Goal: Complete application form

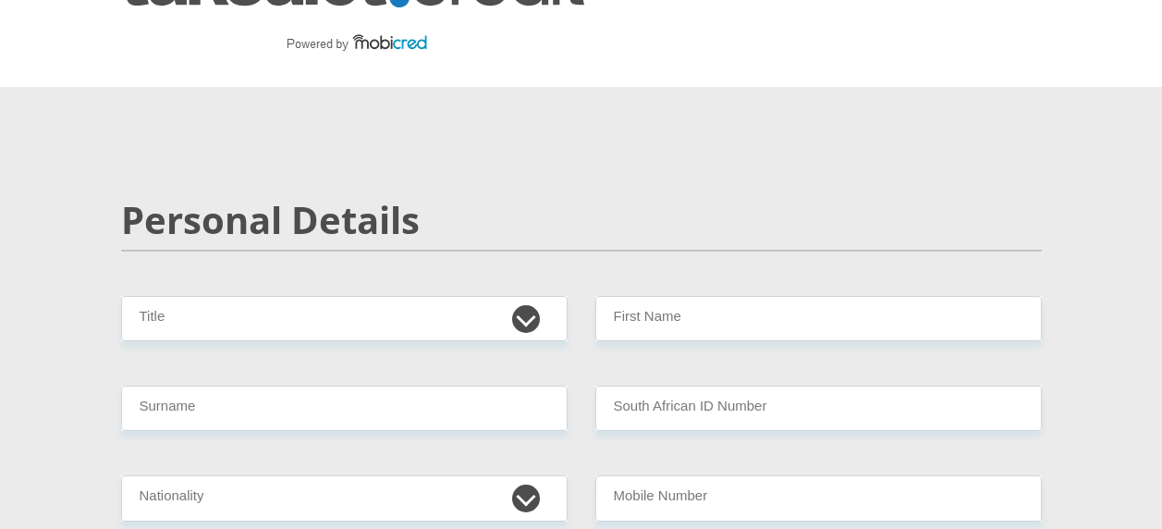
scroll to position [185, 0]
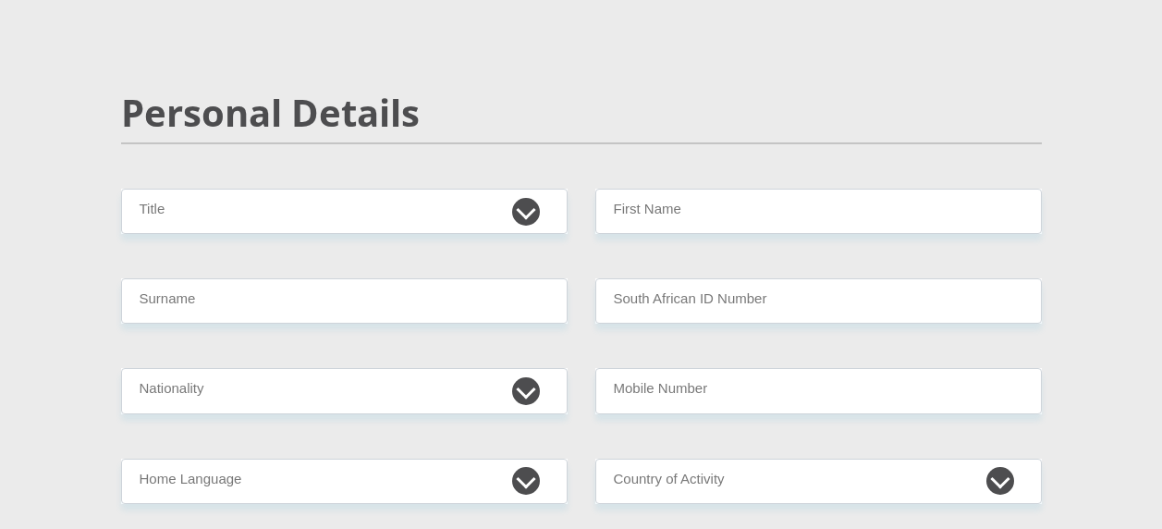
click at [455, 188] on div "Personal Details" at bounding box center [581, 140] width 948 height 98
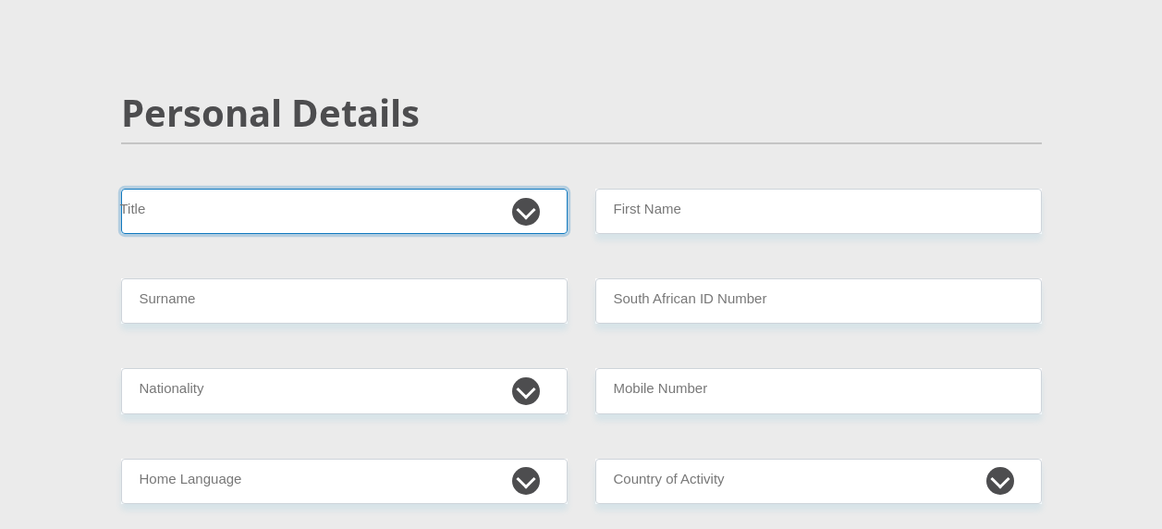
click at [447, 213] on select "Mr Ms Mrs Dr [PERSON_NAME]" at bounding box center [344, 211] width 446 height 45
select select "Ms"
click at [121, 189] on select "Mr Ms Mrs Dr [PERSON_NAME]" at bounding box center [344, 211] width 446 height 45
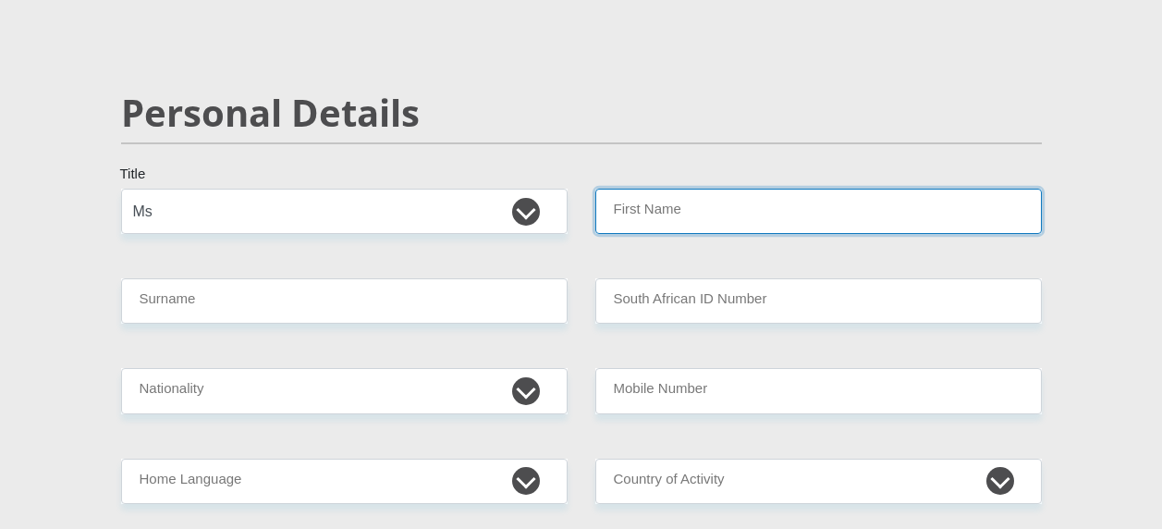
drag, startPoint x: 682, startPoint y: 191, endPoint x: 685, endPoint y: 201, distance: 9.7
click at [682, 191] on input "First Name" at bounding box center [818, 211] width 446 height 45
type input "Lauriska"
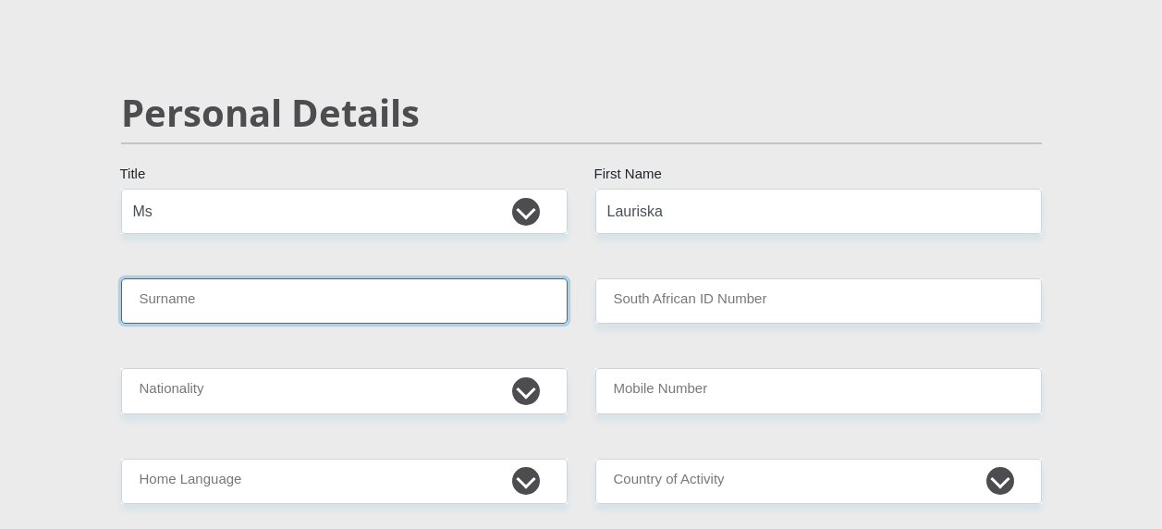
type input "[PERSON_NAME]"
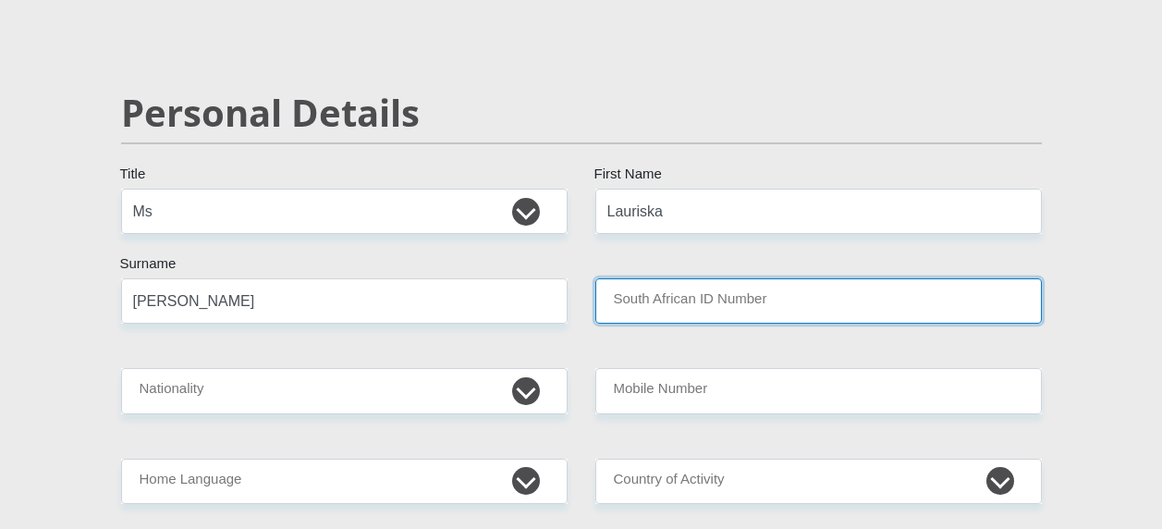
type input "9312010120087"
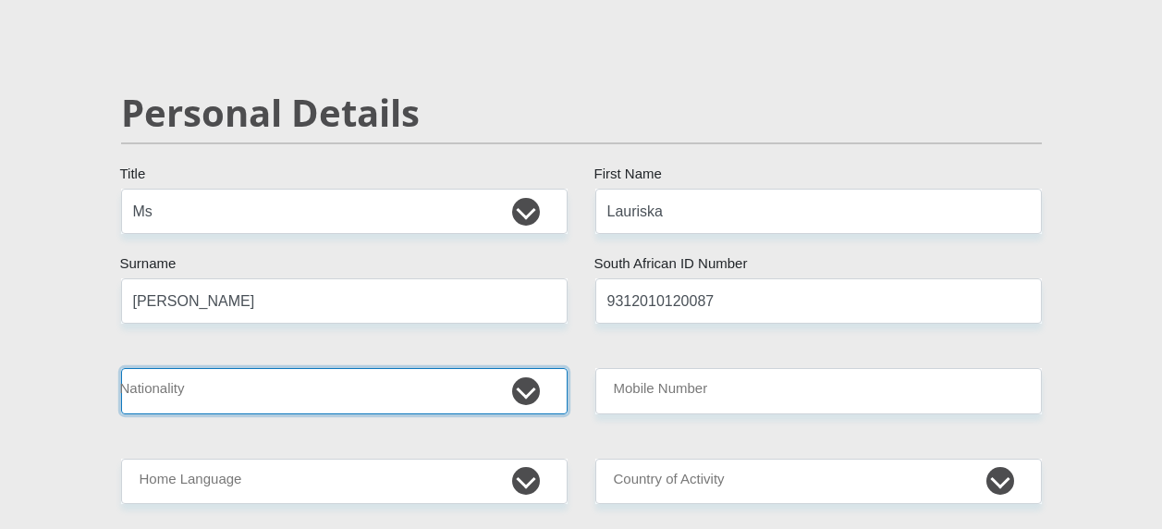
select select "ZAF"
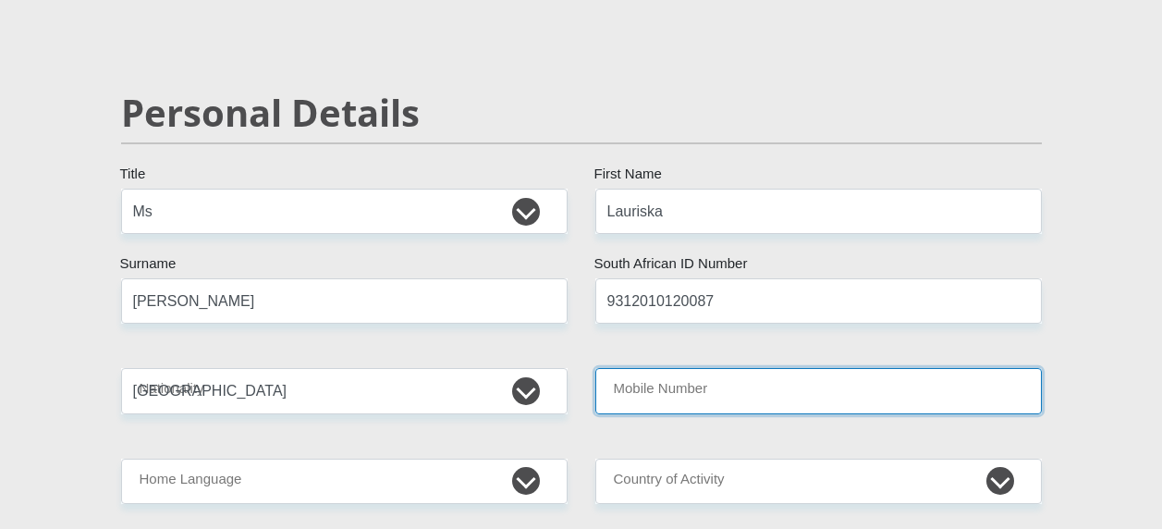
type input "0626502233"
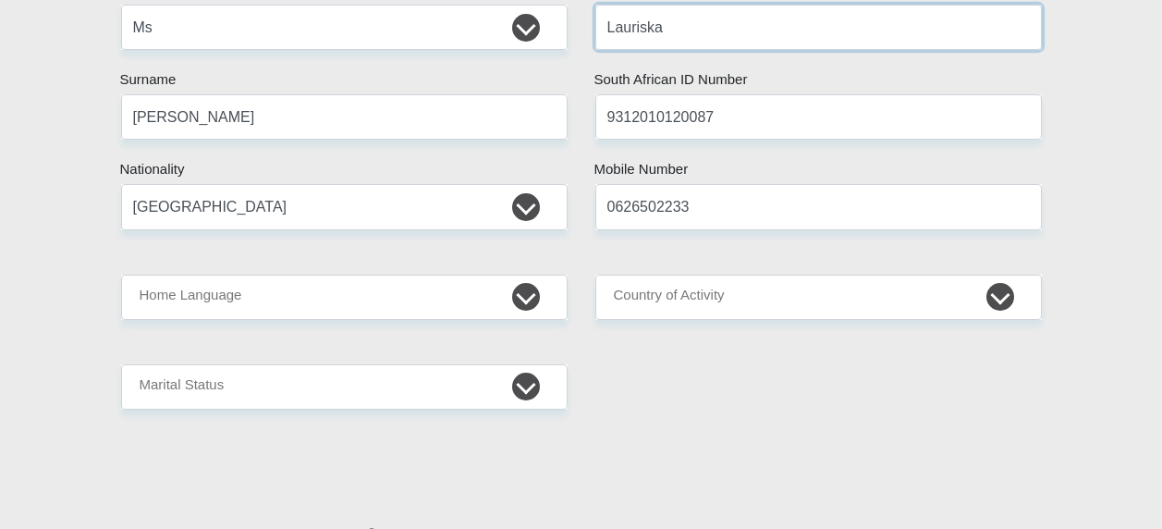
scroll to position [370, 0]
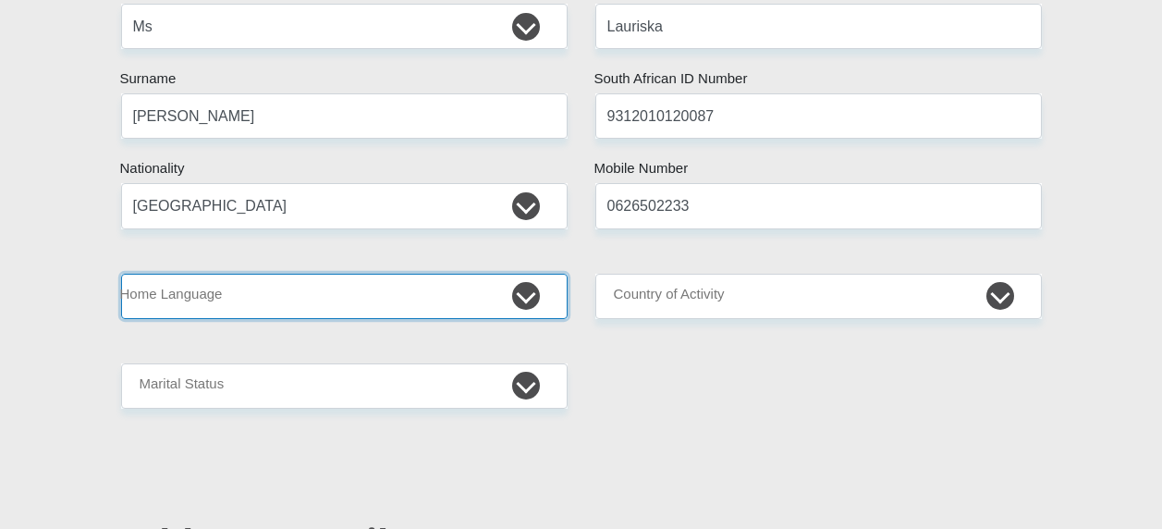
click at [407, 300] on select "Afrikaans English Sepedi South Ndebele Southern Sotho Swati Tsonga Tswana Venda…" at bounding box center [344, 296] width 446 height 45
click at [515, 290] on select "Afrikaans English Sepedi South Ndebele Southern Sotho Swati Tsonga Tswana Venda…" at bounding box center [344, 296] width 446 height 45
select select "eng"
click at [121, 274] on select "Afrikaans English Sepedi South Ndebele Southern Sotho Swati Tsonga Tswana Venda…" at bounding box center [344, 296] width 446 height 45
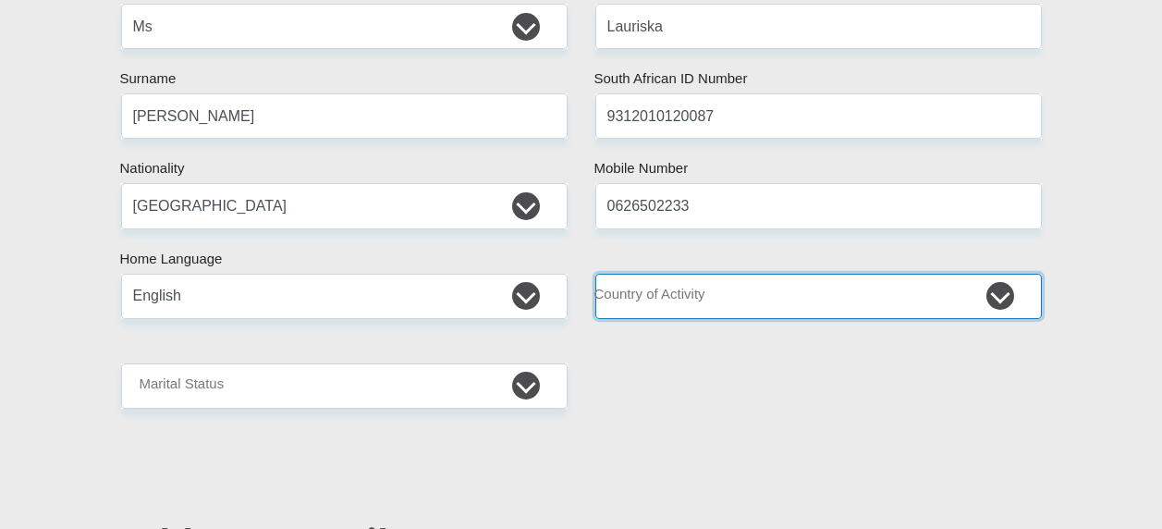
click at [731, 297] on select "[GEOGRAPHIC_DATA] [GEOGRAPHIC_DATA] [GEOGRAPHIC_DATA] [GEOGRAPHIC_DATA] [GEOGRA…" at bounding box center [818, 296] width 446 height 45
select select "ZAF"
click at [595, 274] on select "[GEOGRAPHIC_DATA] [GEOGRAPHIC_DATA] [GEOGRAPHIC_DATA] [GEOGRAPHIC_DATA] [GEOGRA…" at bounding box center [818, 296] width 446 height 45
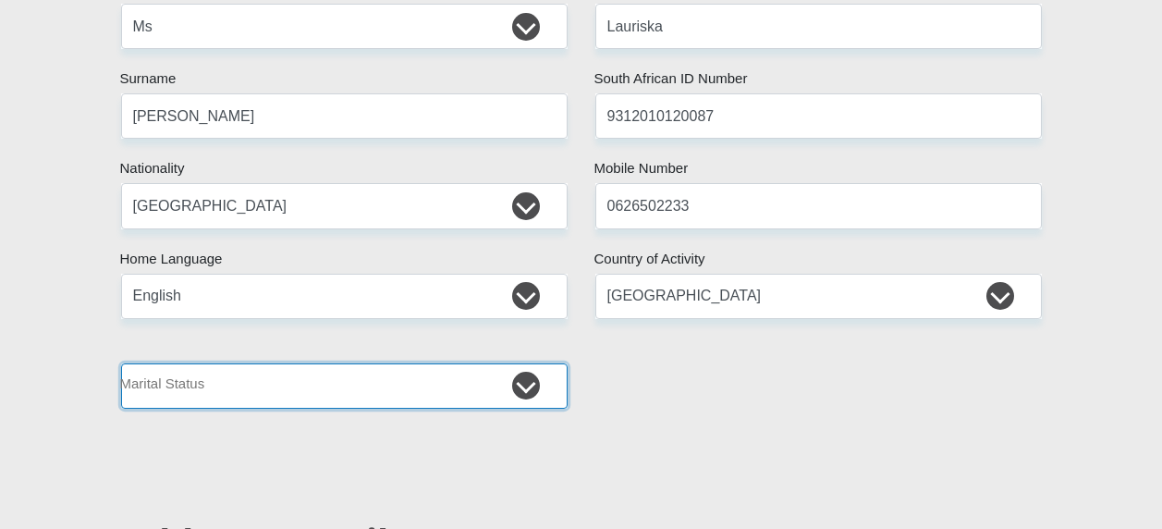
click at [460, 384] on select "Married ANC Single Divorced Widowed Married COP or Customary Law" at bounding box center [344, 385] width 446 height 45
select select "2"
click at [121, 363] on select "Married ANC Single Divorced Widowed Married COP or Customary Law" at bounding box center [344, 385] width 446 height 45
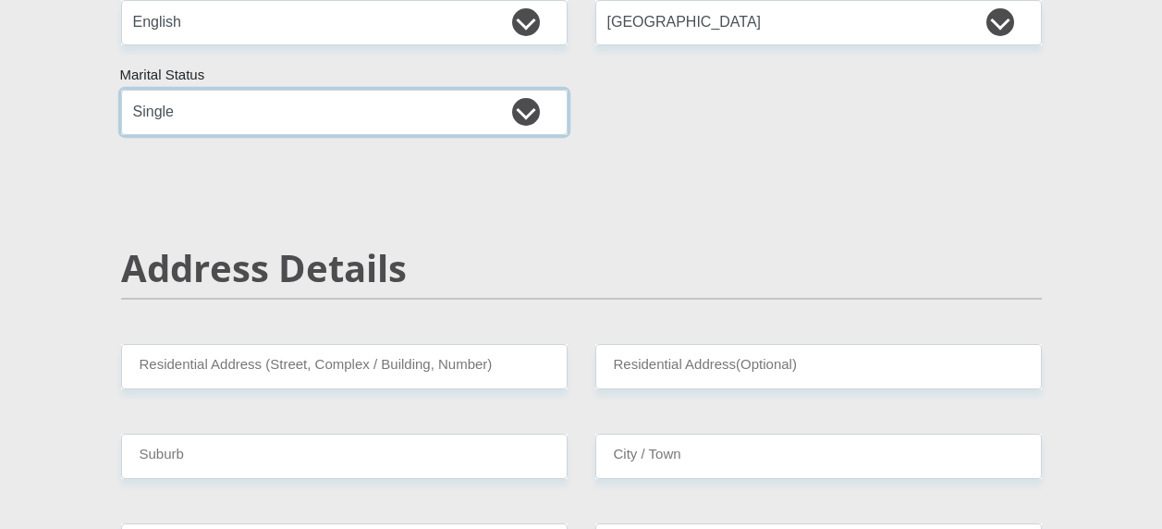
scroll to position [647, 0]
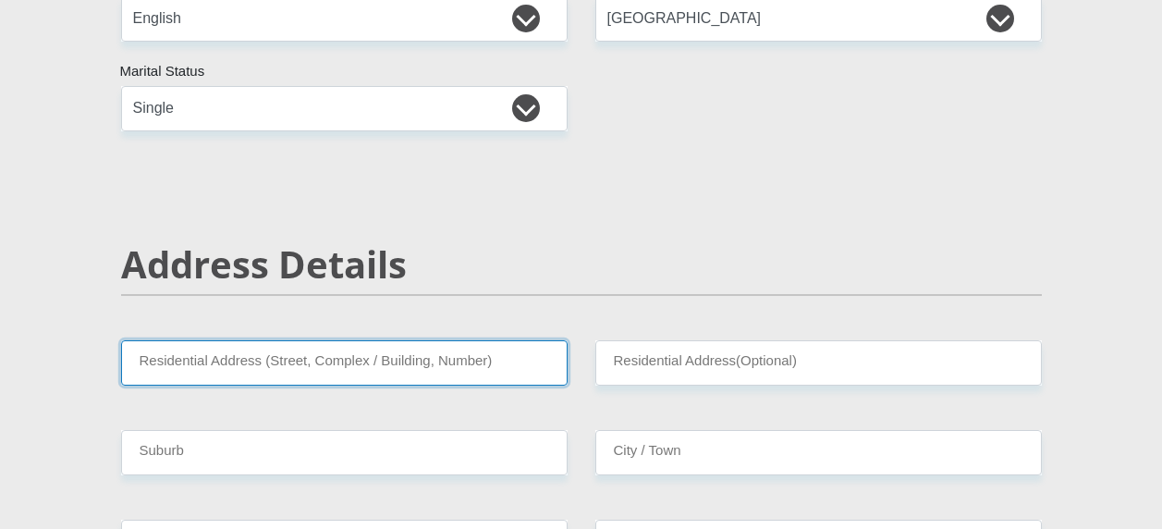
click at [465, 357] on input "Residential Address (Street, Complex / Building, Number)" at bounding box center [344, 362] width 446 height 45
type input "Emfuleni Drive, SE3"
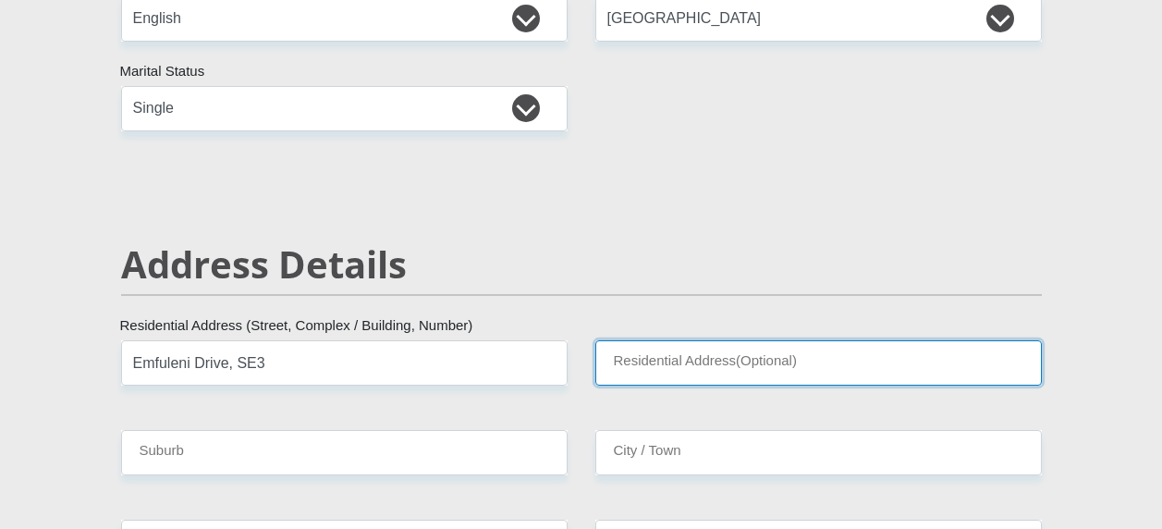
type input "Die Wilgers Complex 03"
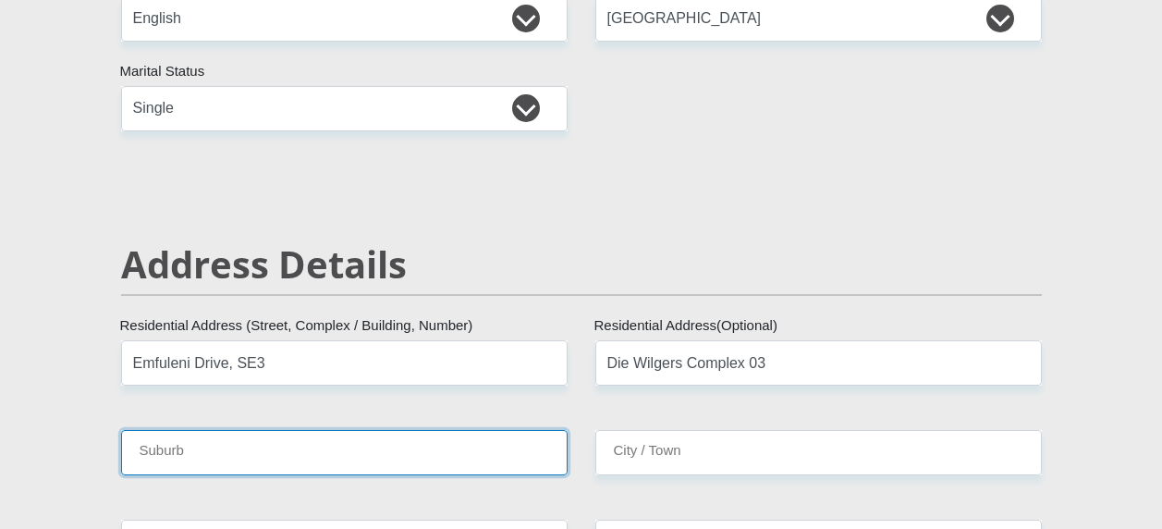
type input "Vanderbijlpark S. E. 3"
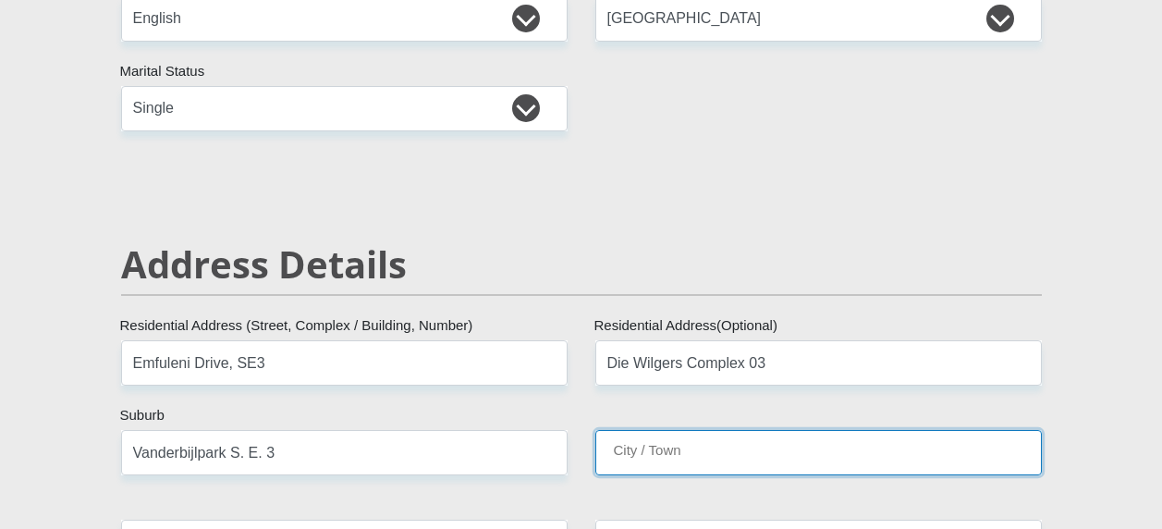
type input "Vanderbijlpark S. E. 3"
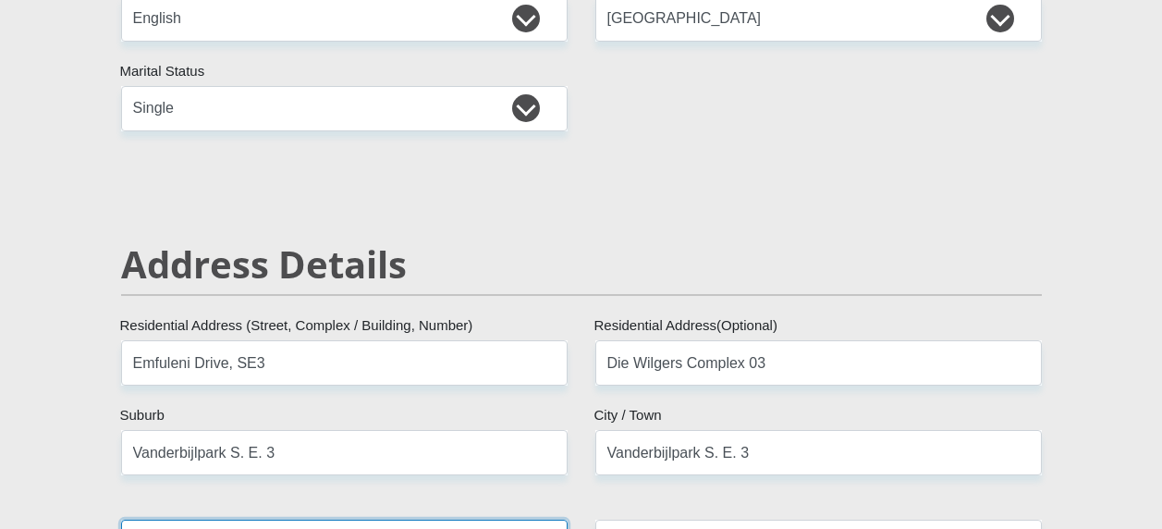
type input "1911"
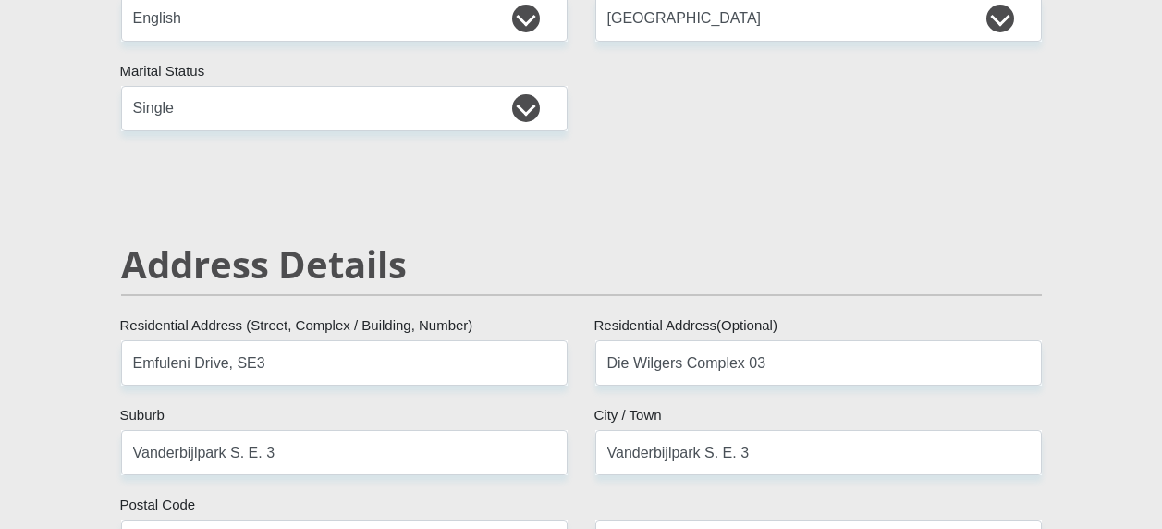
type input "[EMAIL_ADDRESS][DOMAIN_NAME]"
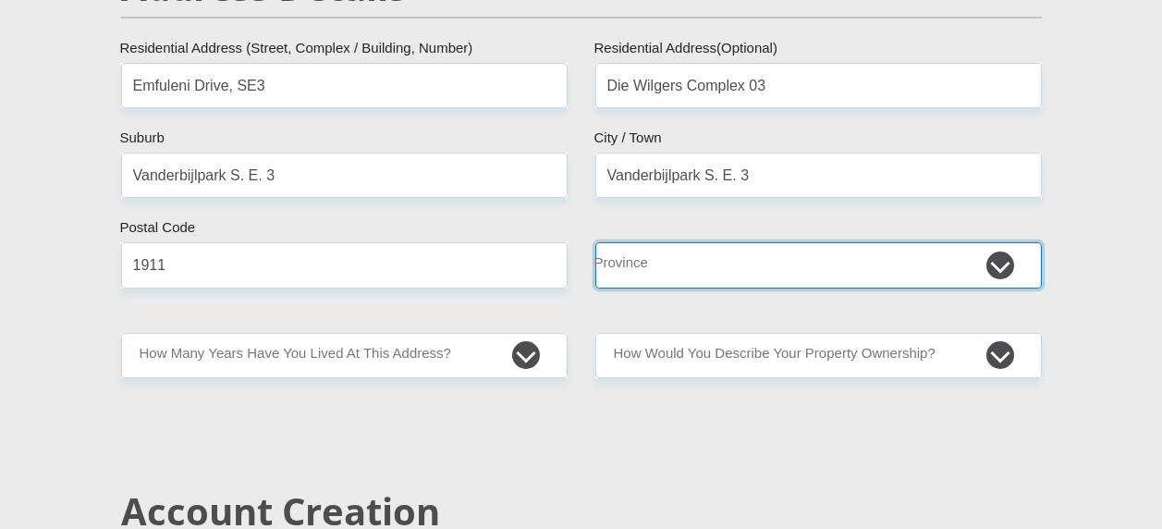
click at [684, 260] on select "Eastern Cape Free State [GEOGRAPHIC_DATA] [GEOGRAPHIC_DATA][DATE] [GEOGRAPHIC_D…" at bounding box center [818, 264] width 446 height 45
select select "Gauteng"
click at [595, 242] on select "Eastern Cape Free State [GEOGRAPHIC_DATA] [GEOGRAPHIC_DATA][DATE] [GEOGRAPHIC_D…" at bounding box center [818, 264] width 446 height 45
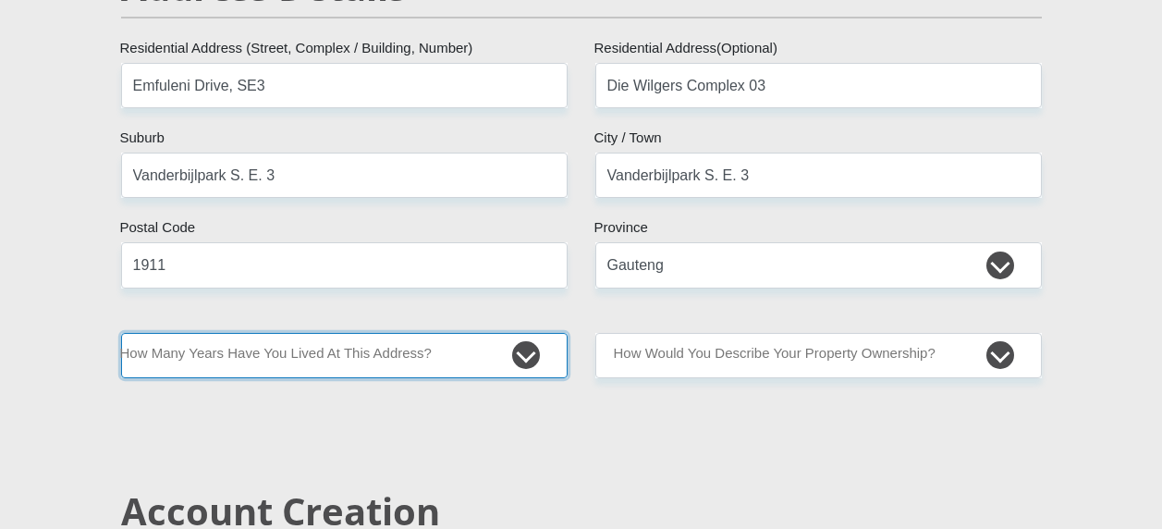
click at [399, 359] on select "less than 1 year 1-3 years 3-5 years 5+ years" at bounding box center [344, 355] width 446 height 45
click at [121, 333] on select "less than 1 year 1-3 years 3-5 years 5+ years" at bounding box center [344, 355] width 446 height 45
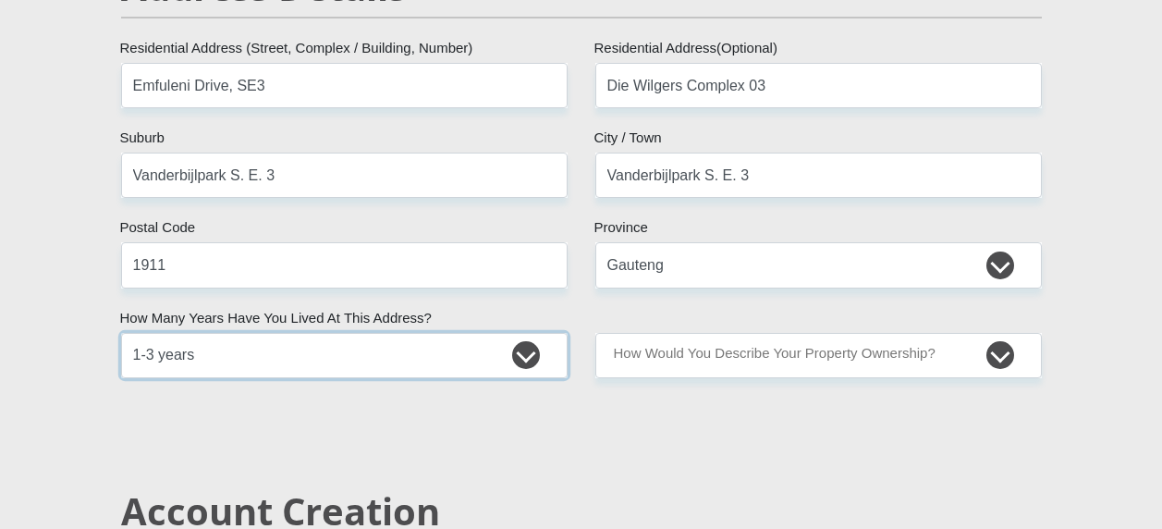
click at [434, 357] on select "less than 1 year 1-3 years 3-5 years 5+ years" at bounding box center [344, 355] width 446 height 45
select select "4"
click at [121, 333] on select "less than 1 year 1-3 years 3-5 years 5+ years" at bounding box center [344, 355] width 446 height 45
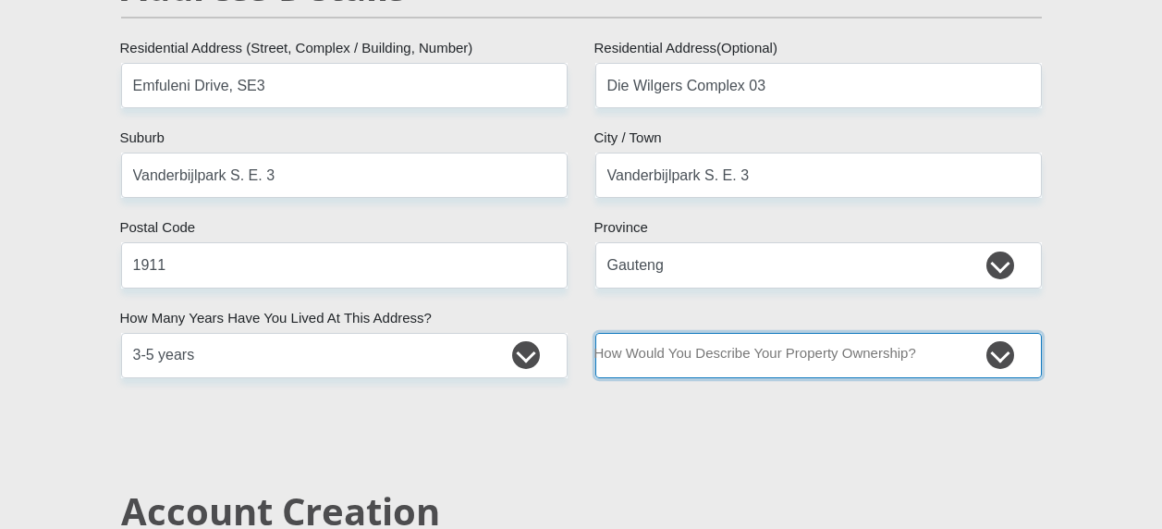
click at [705, 353] on select "Owned Rented Family Owned Company Dwelling" at bounding box center [818, 355] width 446 height 45
select select "Rented"
click at [595, 333] on select "Owned Rented Family Owned Company Dwelling" at bounding box center [818, 355] width 446 height 45
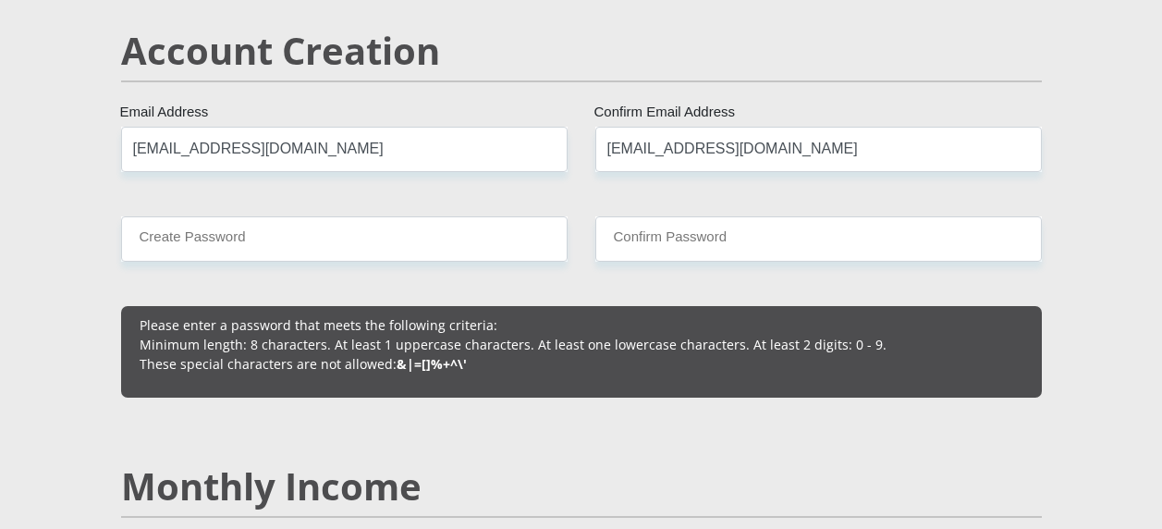
scroll to position [1387, 0]
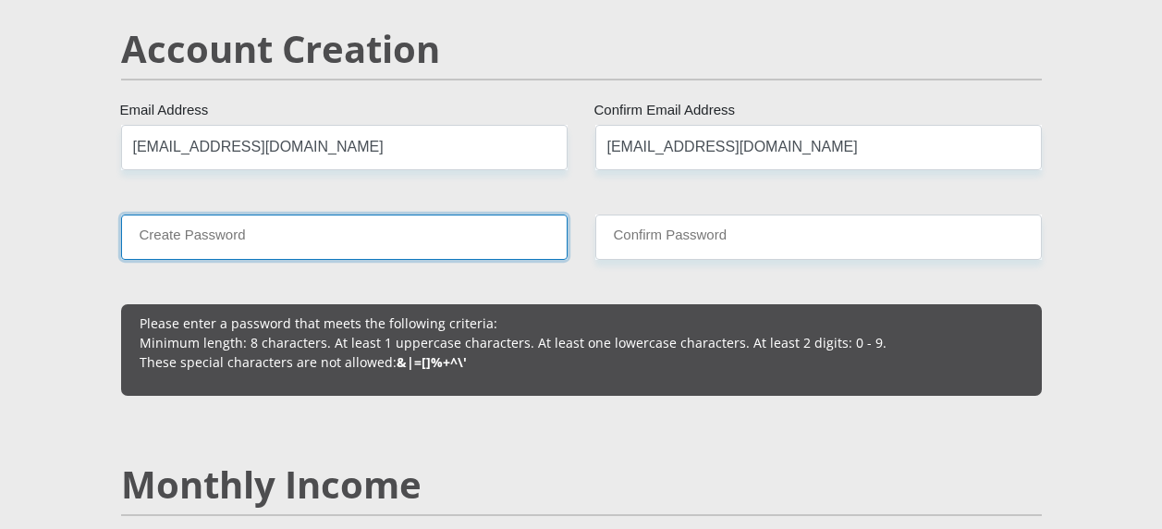
click at [404, 222] on input "Create Password" at bounding box center [344, 236] width 446 height 45
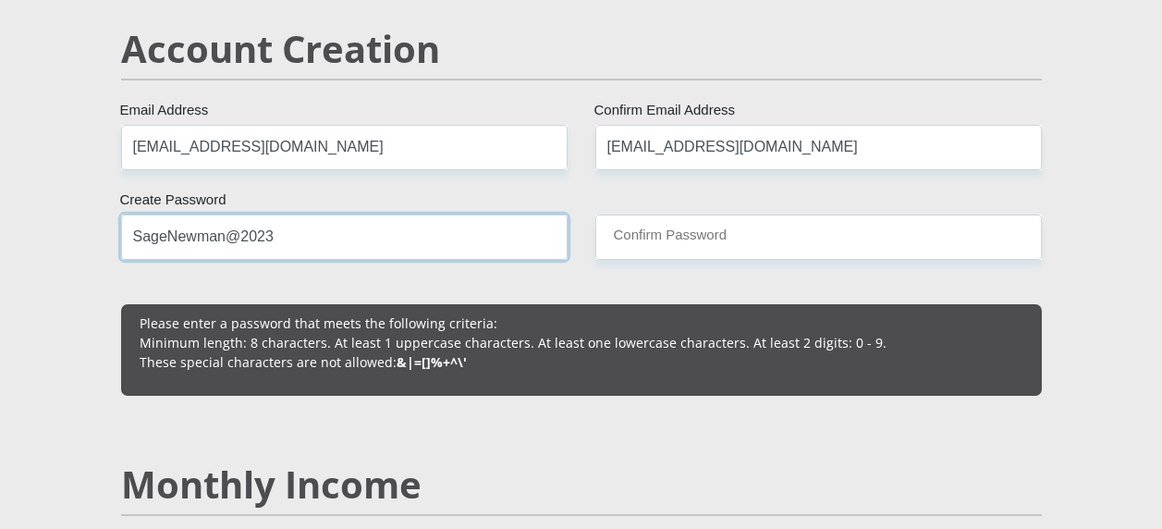
type input "SageNewman@2023"
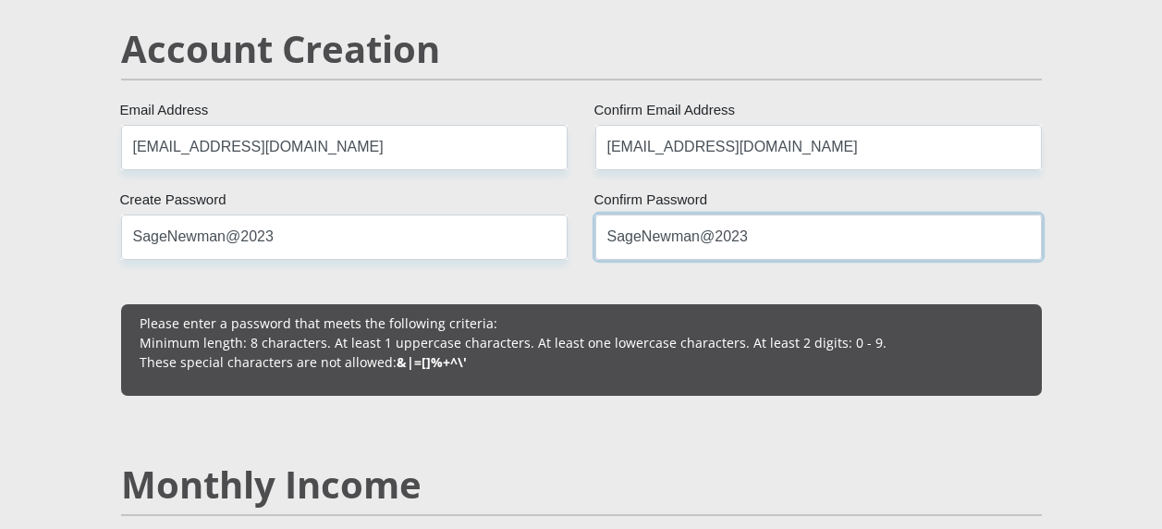
scroll to position [1664, 0]
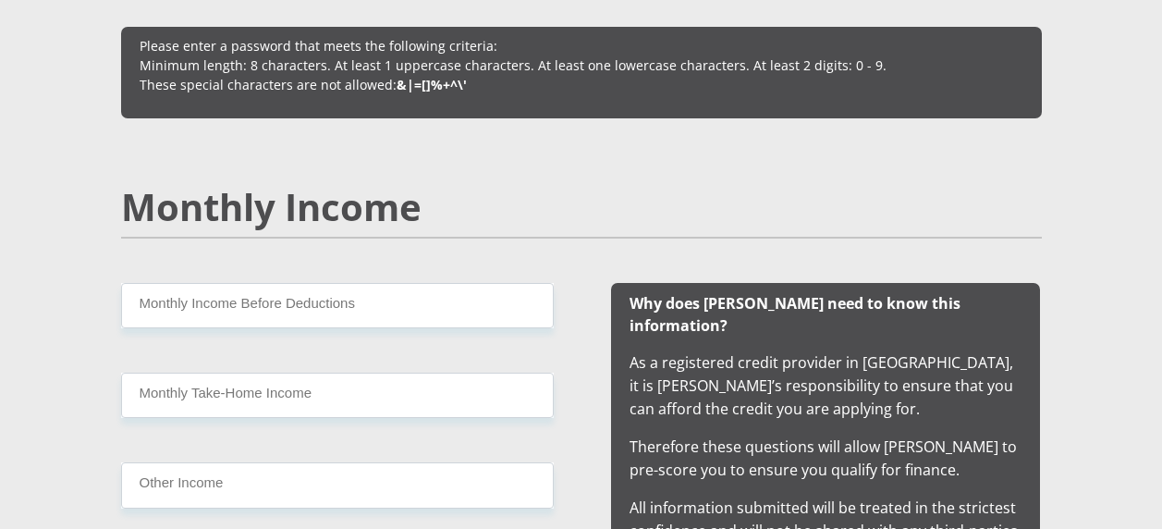
type input "SageNewman@2023"
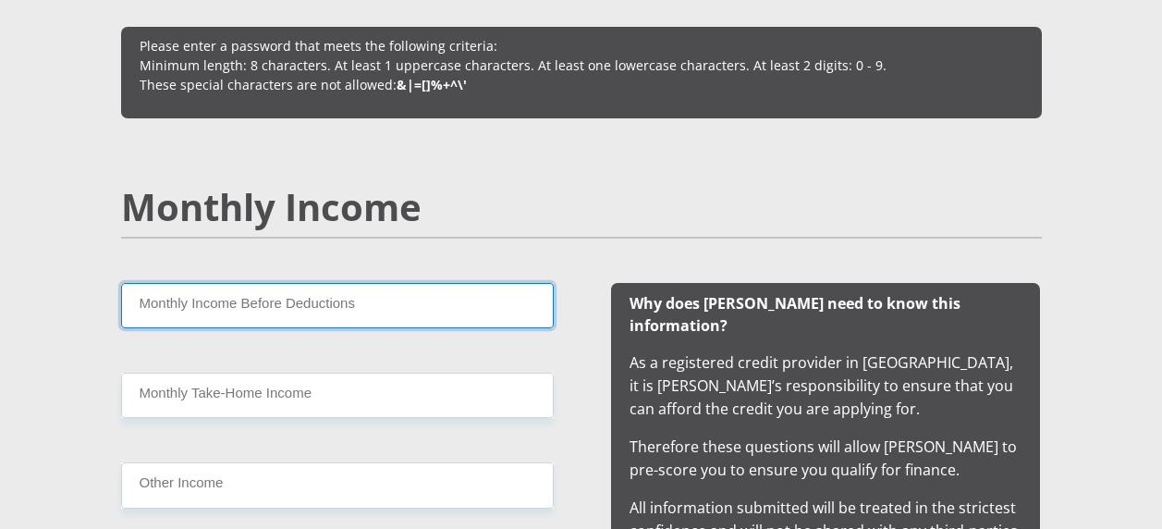
click at [400, 305] on input "Monthly Income Before Deductions" at bounding box center [337, 305] width 433 height 45
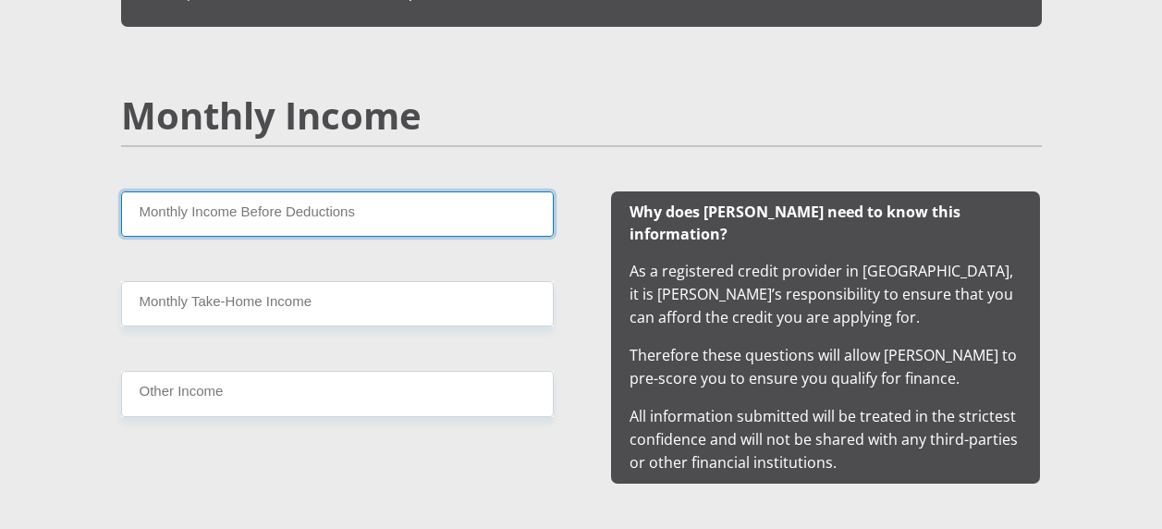
scroll to position [1756, 0]
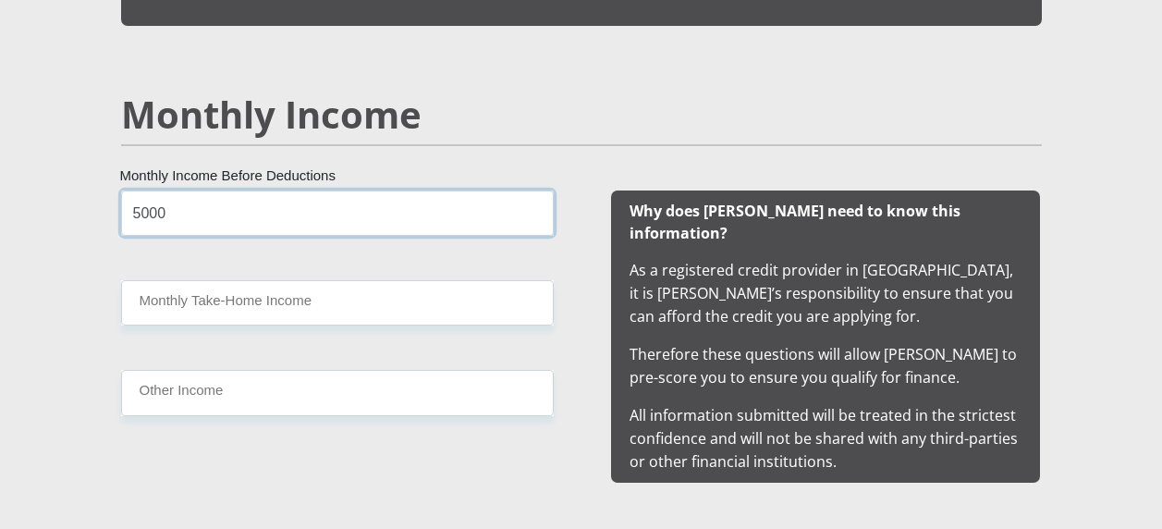
type input "5000"
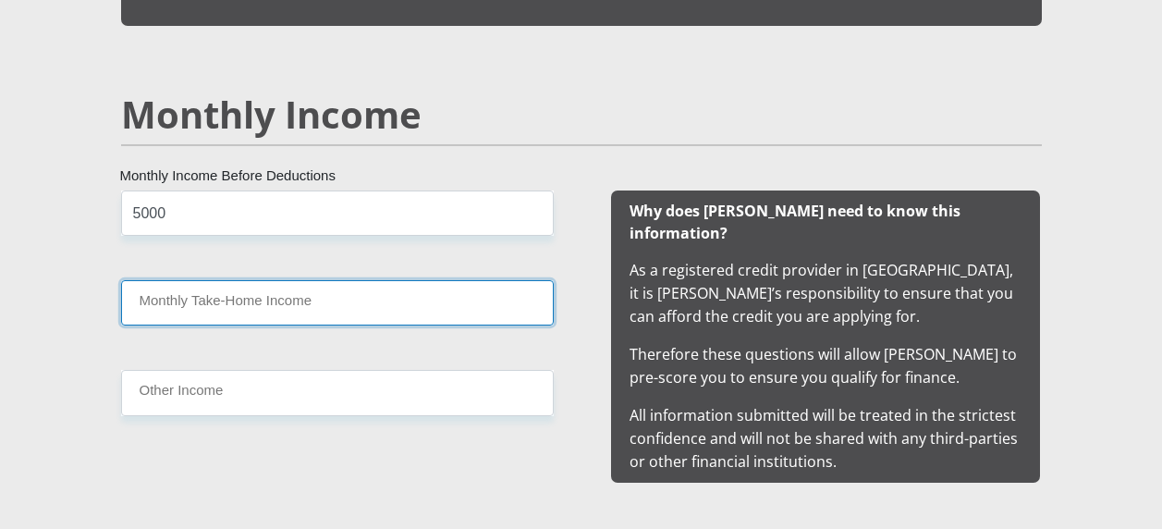
click at [400, 305] on input "Monthly Take-Home Income" at bounding box center [337, 302] width 433 height 45
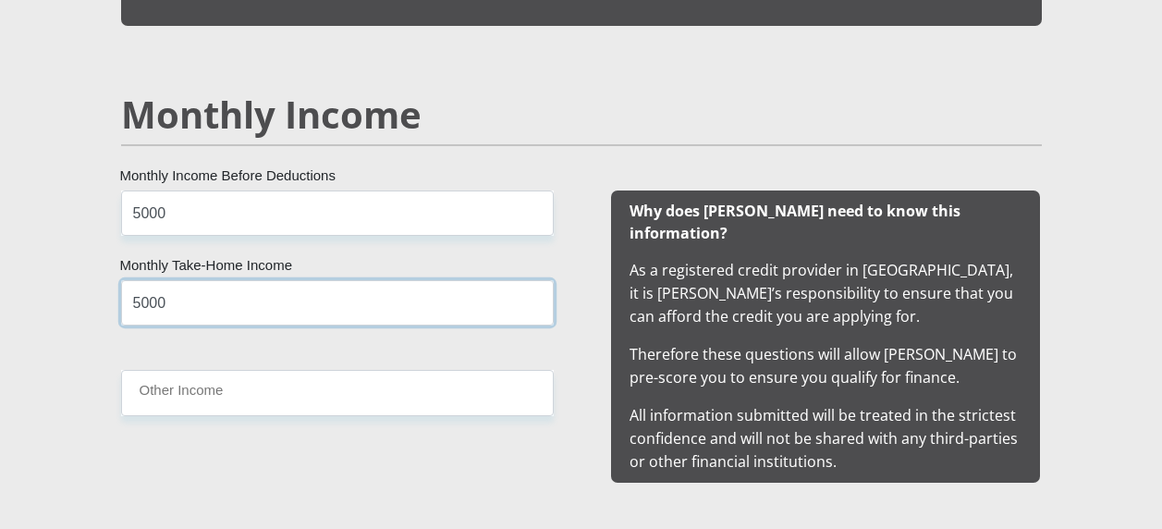
type input "5000"
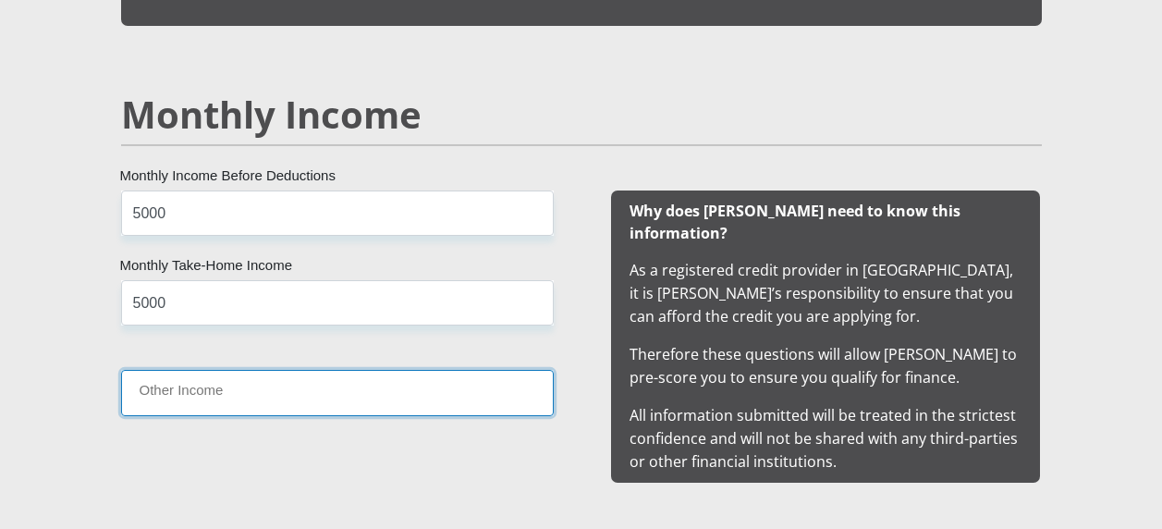
click at [362, 387] on input "Other Income" at bounding box center [337, 392] width 433 height 45
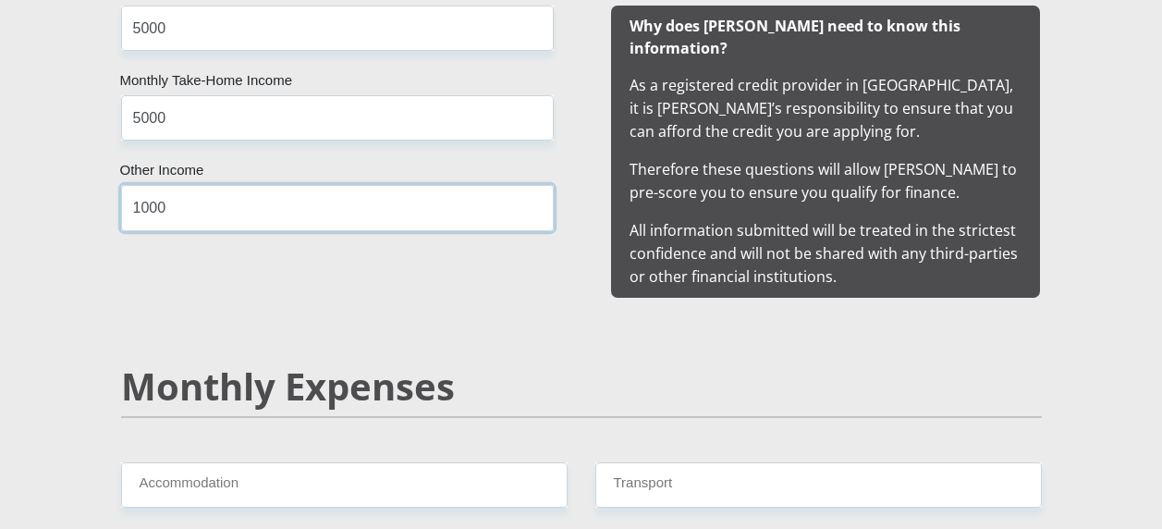
scroll to position [2126, 0]
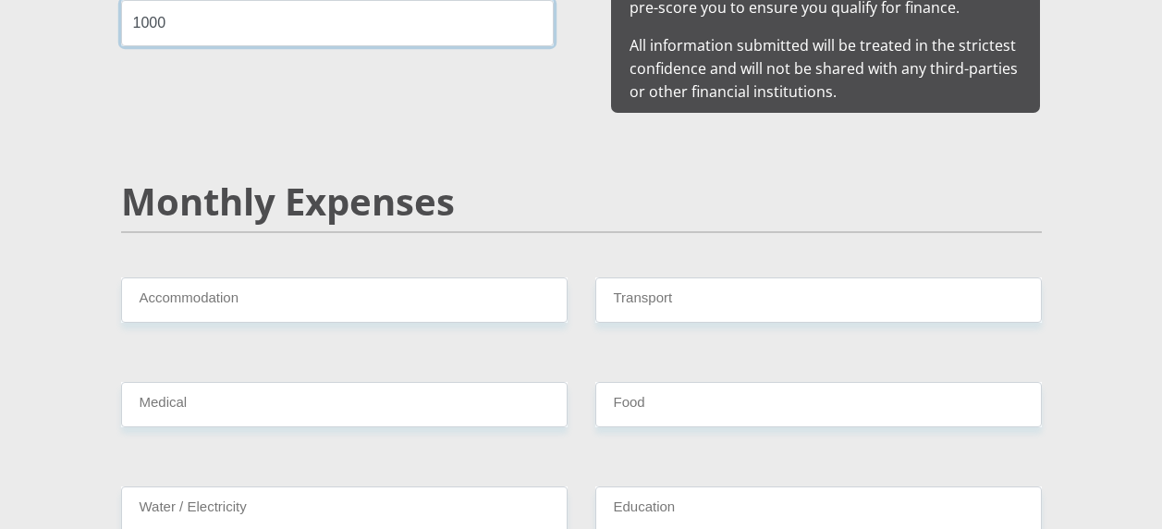
type input "1000"
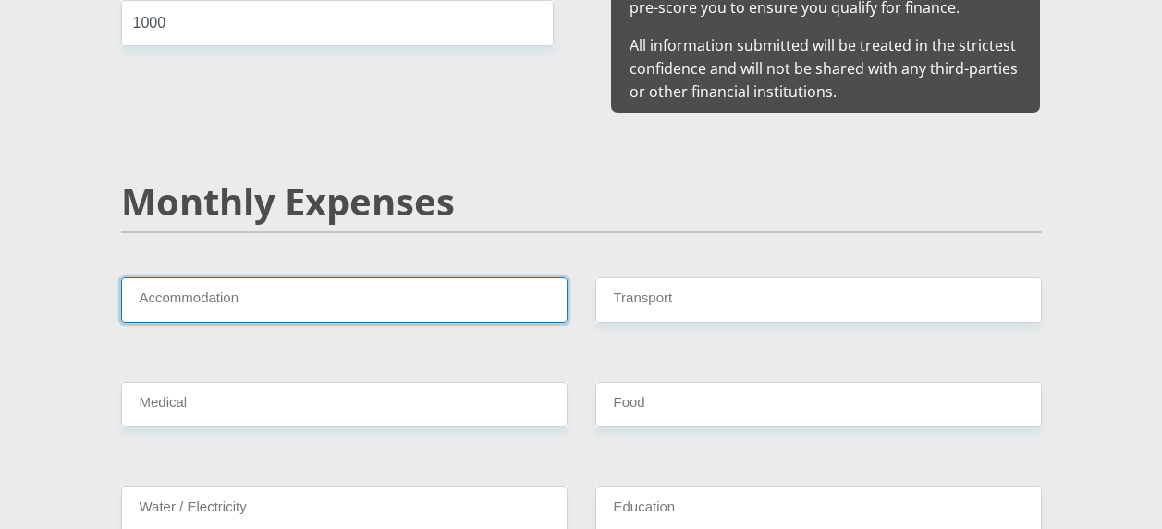
click at [382, 277] on input "Accommodation" at bounding box center [344, 299] width 446 height 45
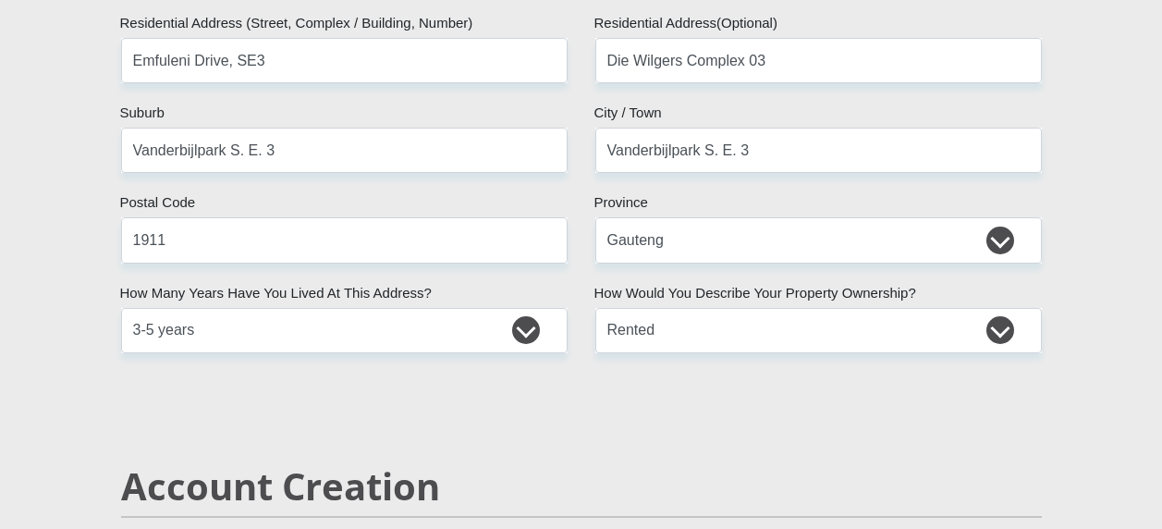
scroll to position [924, 0]
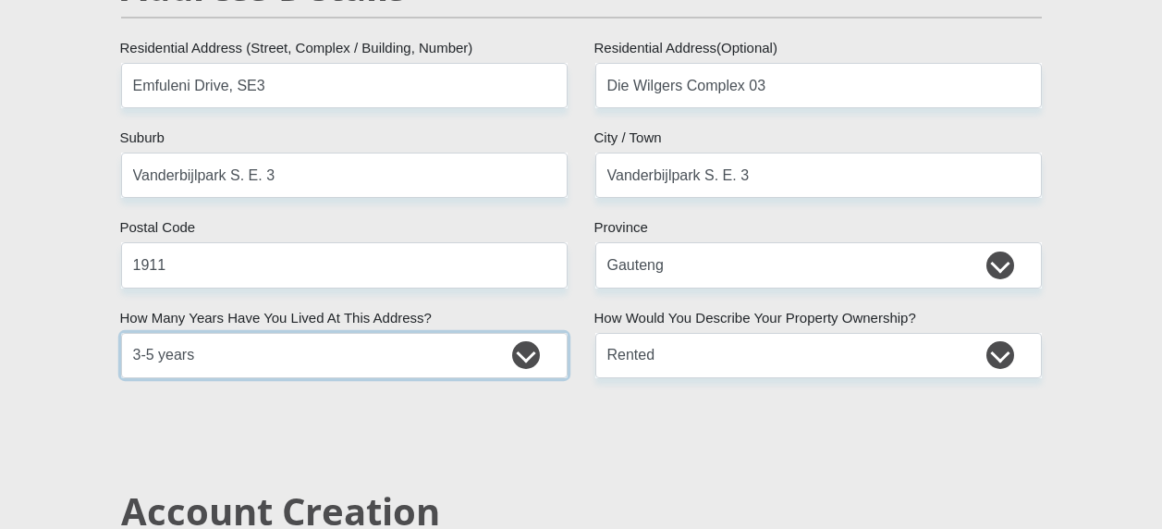
click at [409, 349] on select "less than 1 year 1-3 years 3-5 years 5+ years" at bounding box center [344, 355] width 446 height 45
drag, startPoint x: 409, startPoint y: 349, endPoint x: 513, endPoint y: 346, distance: 103.6
click at [409, 349] on select "less than 1 year 1-3 years 3-5 years 5+ years" at bounding box center [344, 355] width 446 height 45
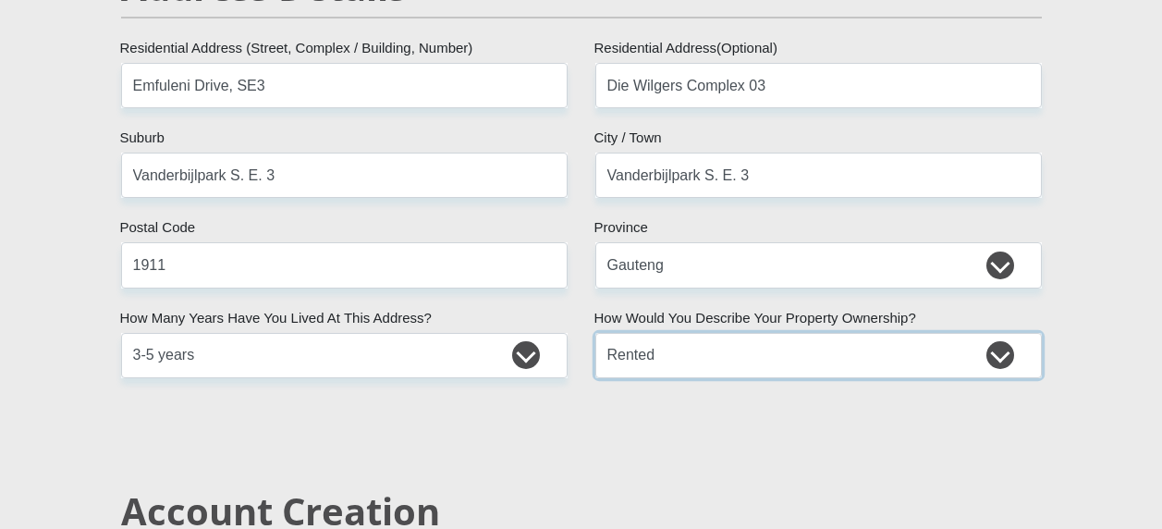
click at [630, 348] on select "Owned Rented Family Owned Company Dwelling" at bounding box center [818, 355] width 446 height 45
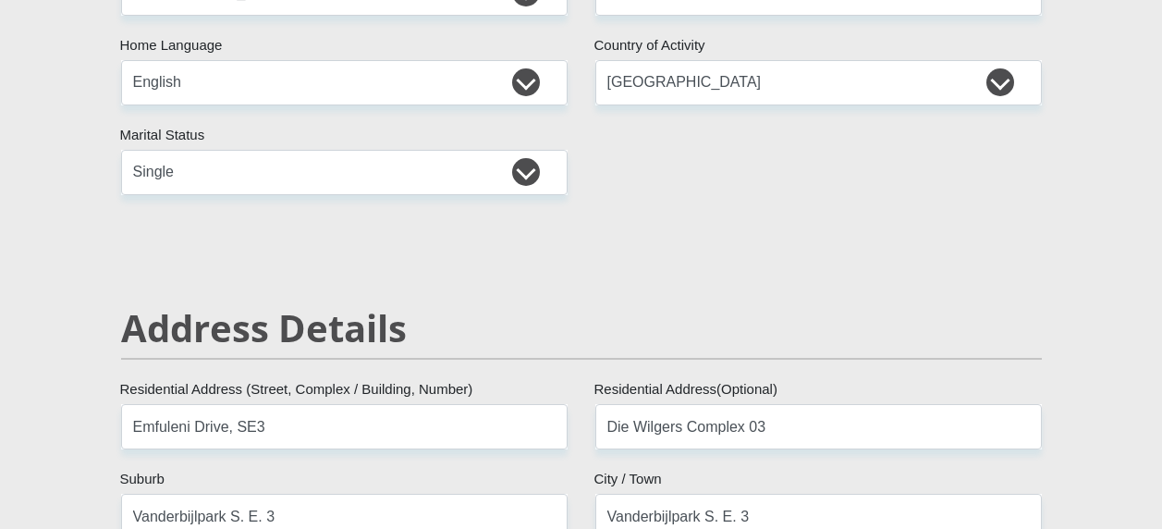
scroll to position [555, 0]
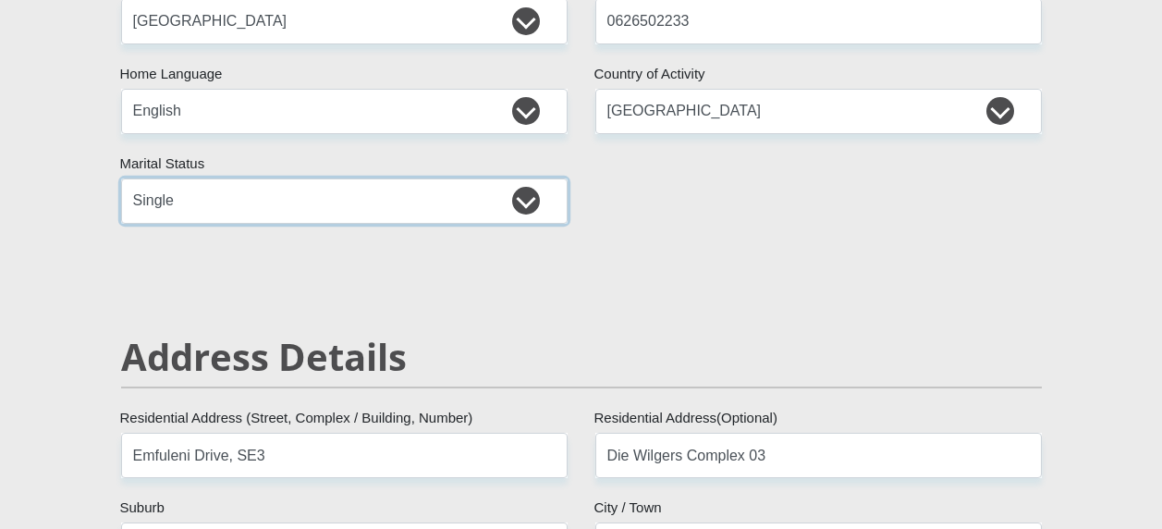
click at [424, 213] on select "Married ANC Single Divorced Widowed Married COP or Customary Law" at bounding box center [344, 200] width 446 height 45
select select "5"
click at [121, 178] on select "Married ANC Single Divorced Widowed Married COP or Customary Law" at bounding box center [344, 200] width 446 height 45
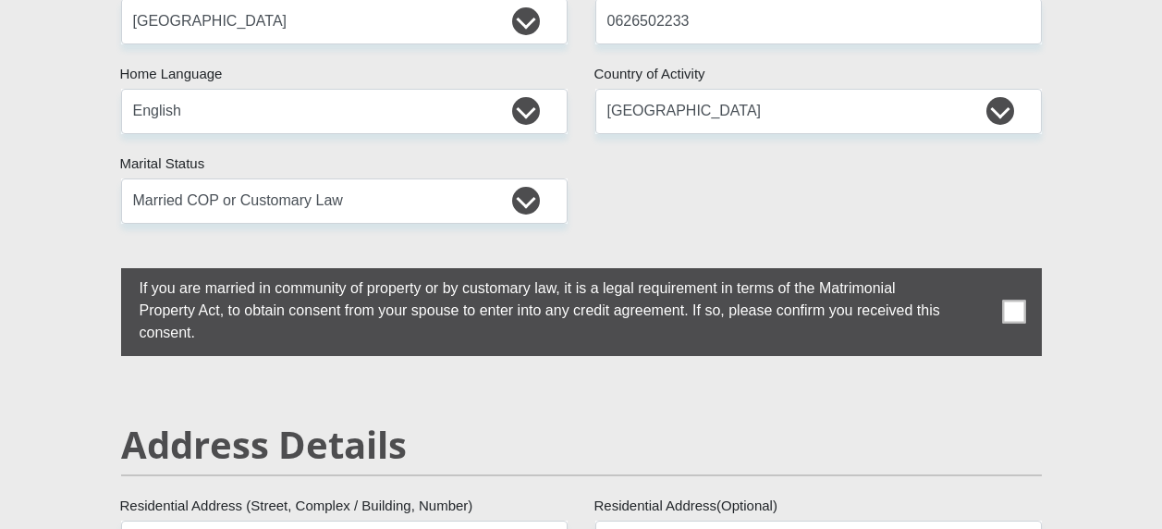
click at [988, 308] on label at bounding box center [581, 312] width 921 height 88
click at [103, 273] on input "checkbox" at bounding box center [103, 273] width 0 height 0
click at [421, 215] on select "Married ANC Single Divorced Widowed Married COP or Customary Law" at bounding box center [344, 200] width 446 height 45
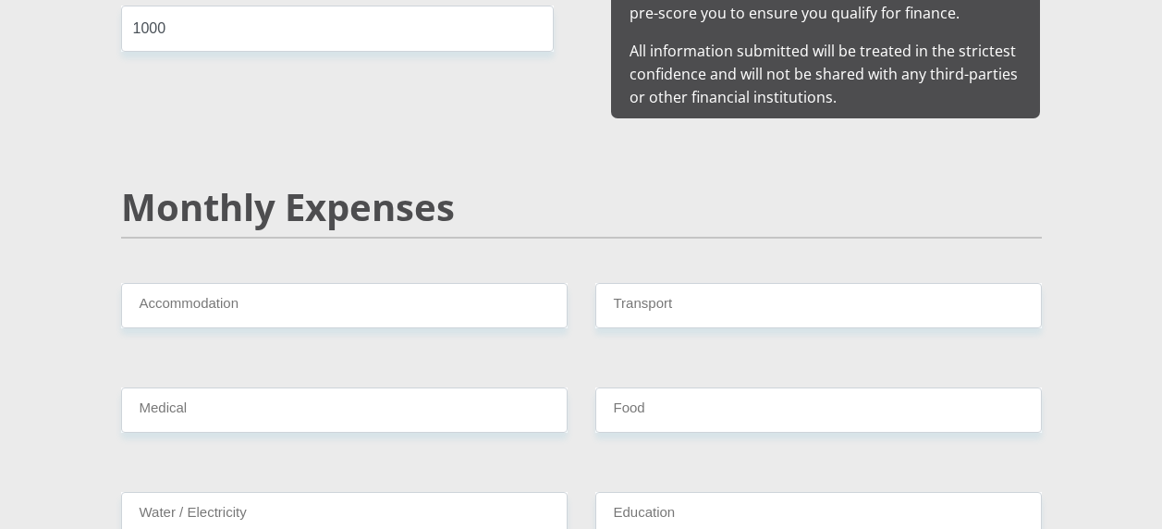
scroll to position [2218, 0]
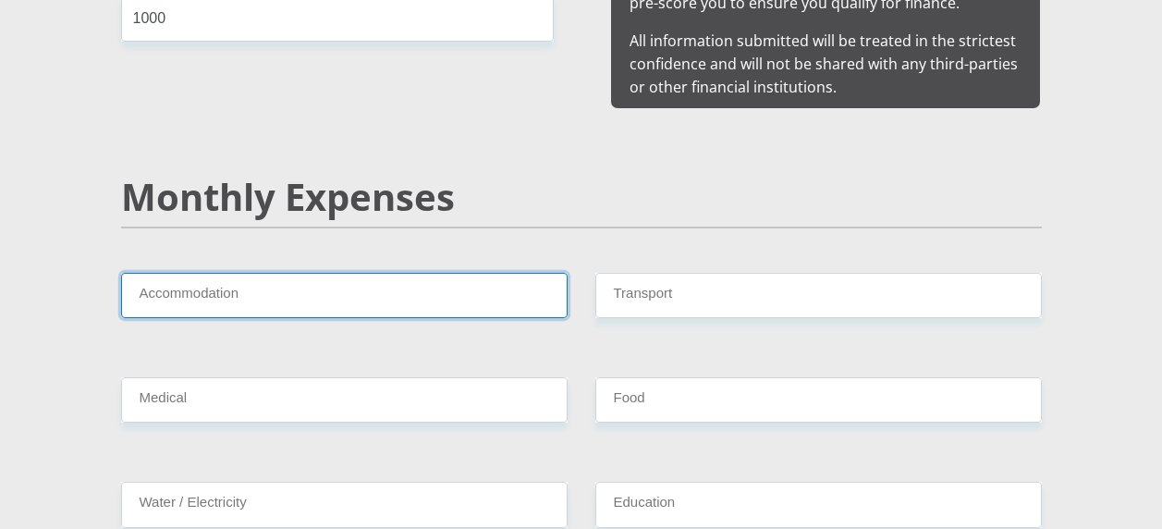
click at [451, 273] on input "Accommodation" at bounding box center [344, 295] width 446 height 45
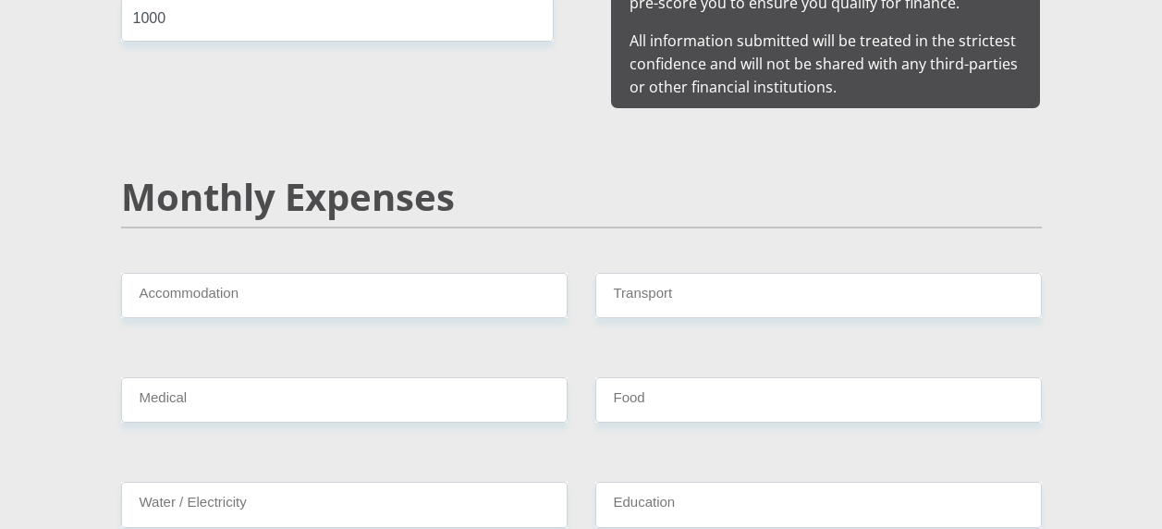
click at [500, 178] on h2 "Monthly Expenses" at bounding box center [581, 197] width 921 height 44
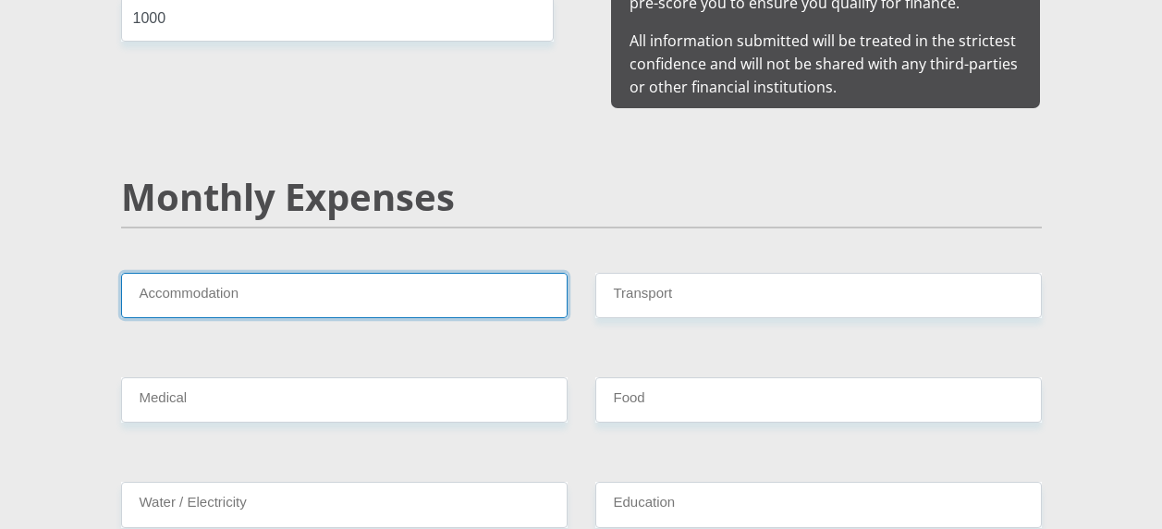
click at [440, 273] on input "Accommodation" at bounding box center [344, 295] width 446 height 45
type input "0"
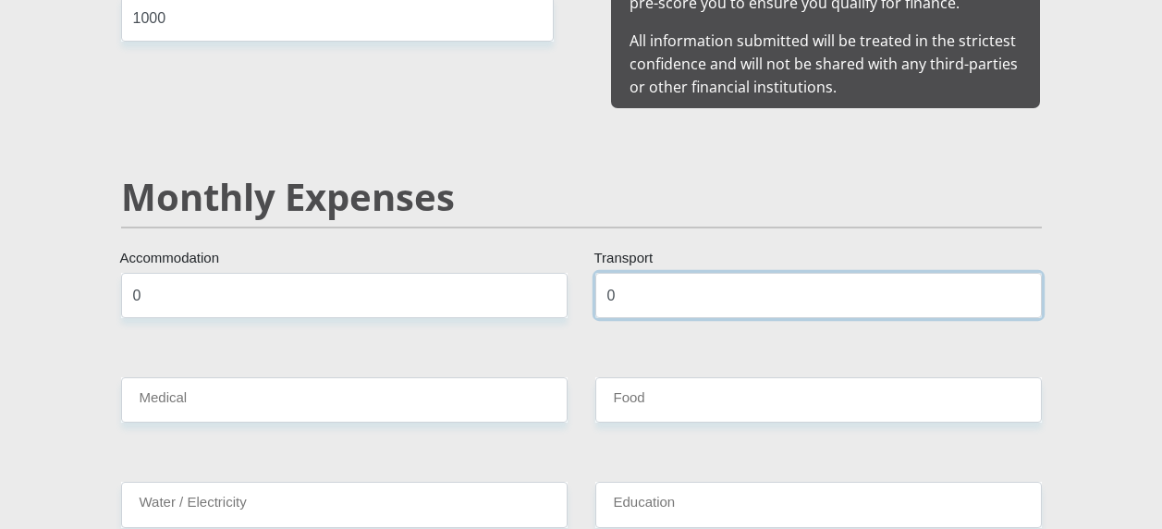
type input "0"
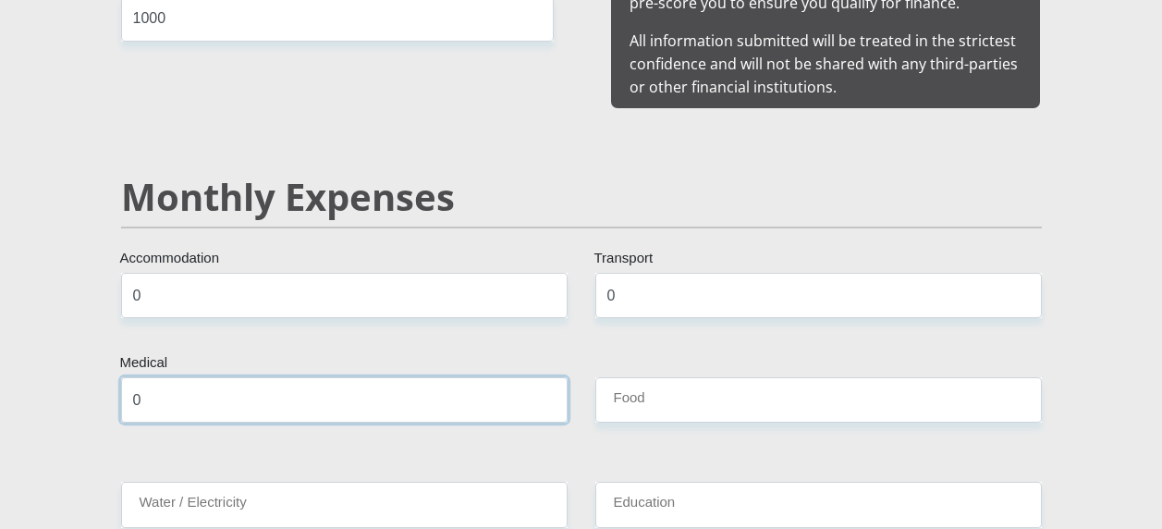
type input "0"
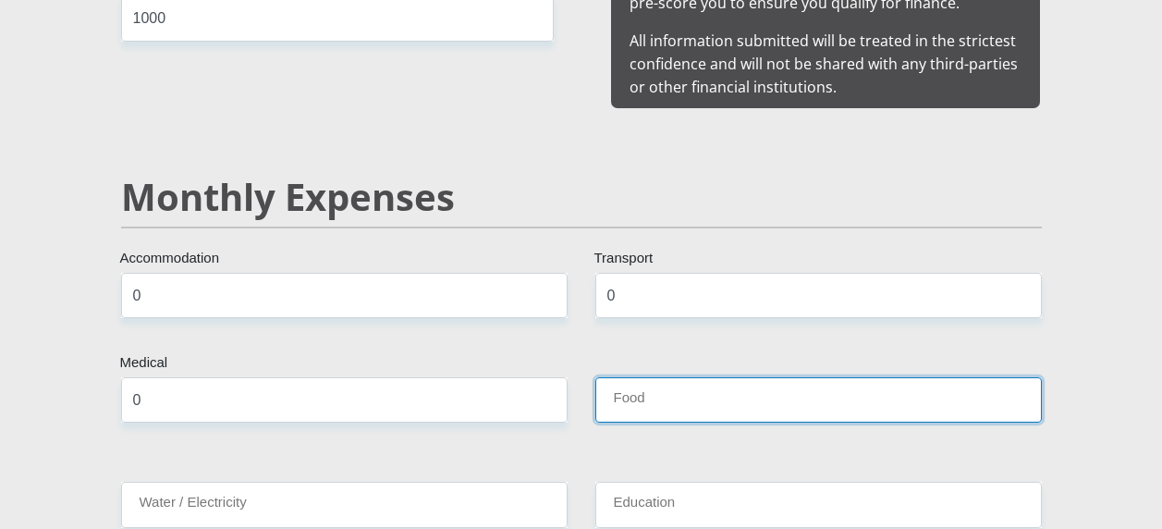
click at [647, 384] on input "Food" at bounding box center [818, 399] width 446 height 45
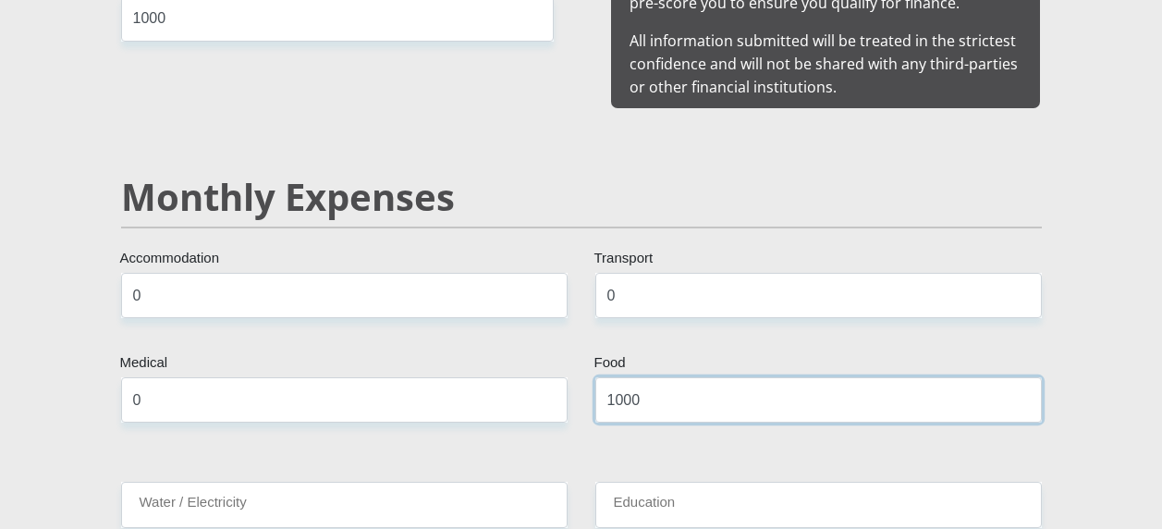
type input "1000"
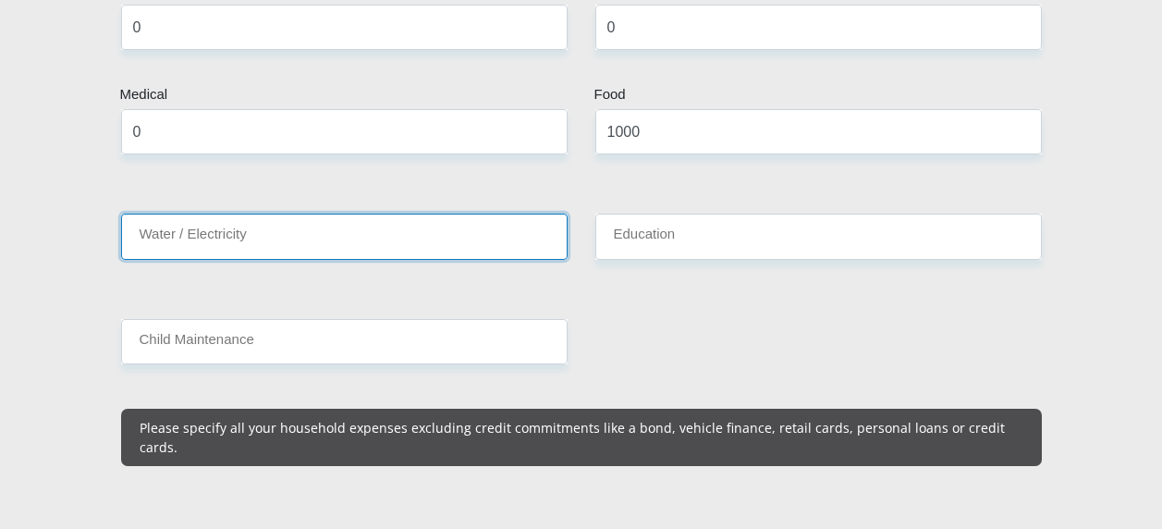
scroll to position [2496, 0]
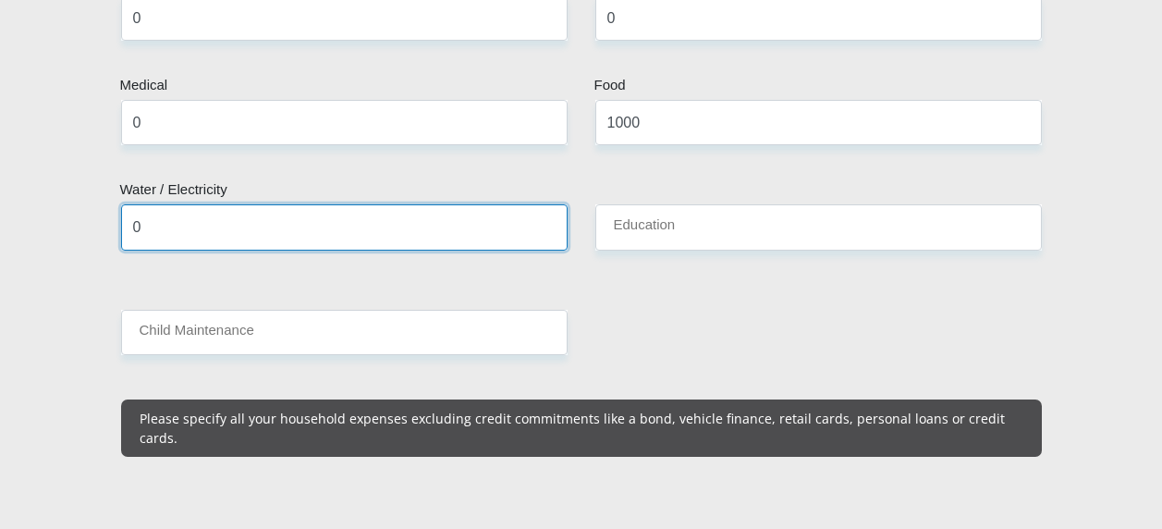
type input "0"
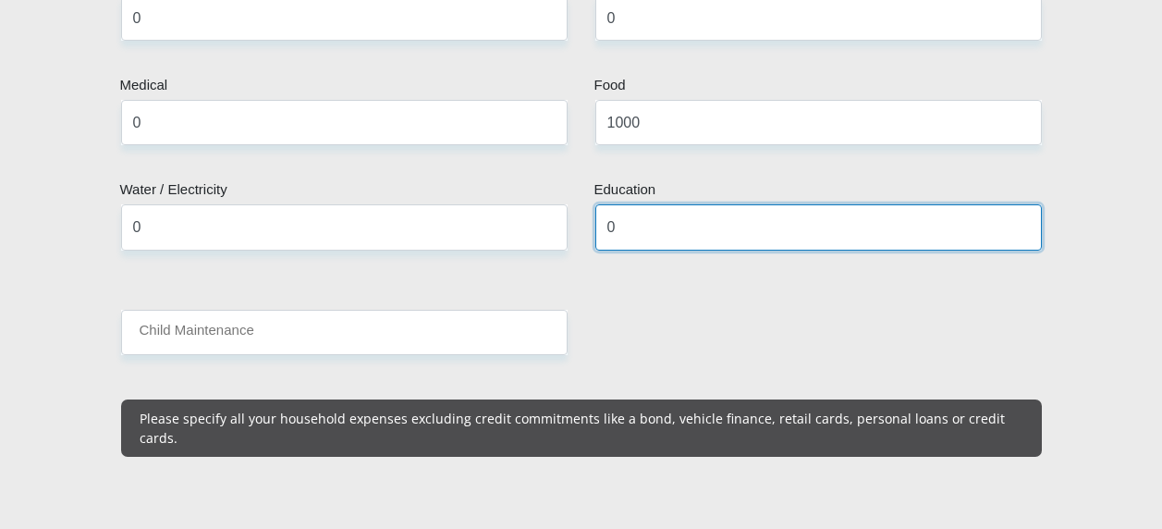
type input "0"
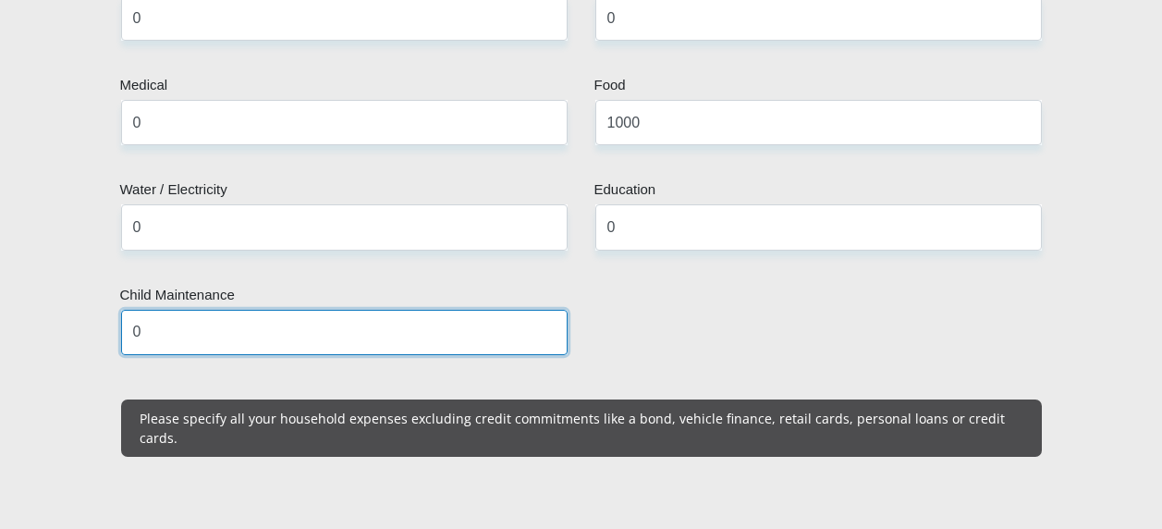
type input "0"
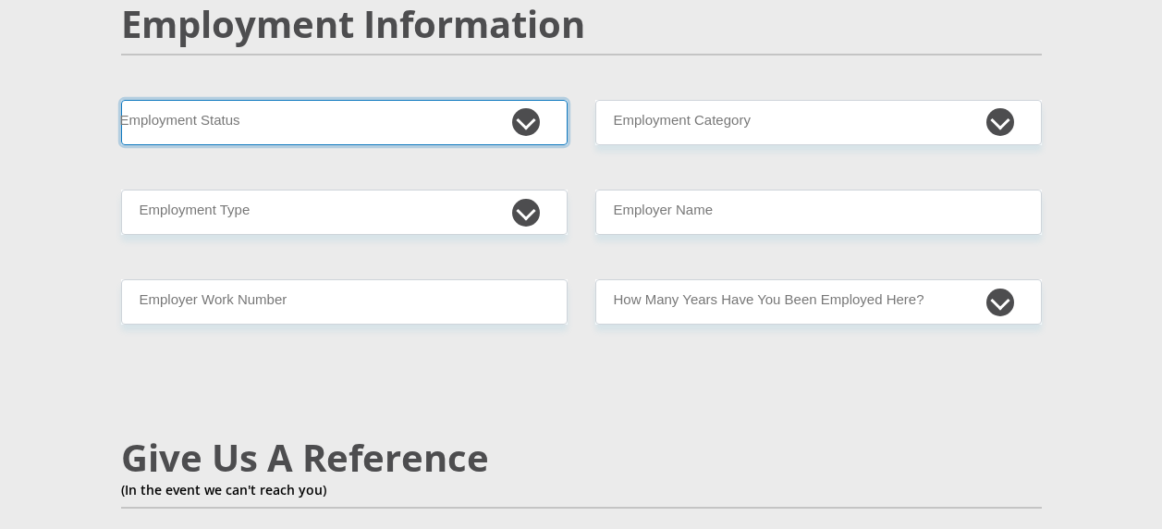
scroll to position [3018, 0]
click at [530, 99] on select "Permanent/Full-time Part-time/Casual [DEMOGRAPHIC_DATA] Worker Self-Employed Ho…" at bounding box center [344, 121] width 446 height 45
select select "5"
click at [121, 99] on select "Permanent/Full-time Part-time/Casual [DEMOGRAPHIC_DATA] Worker Self-Employed Ho…" at bounding box center [344, 121] width 446 height 45
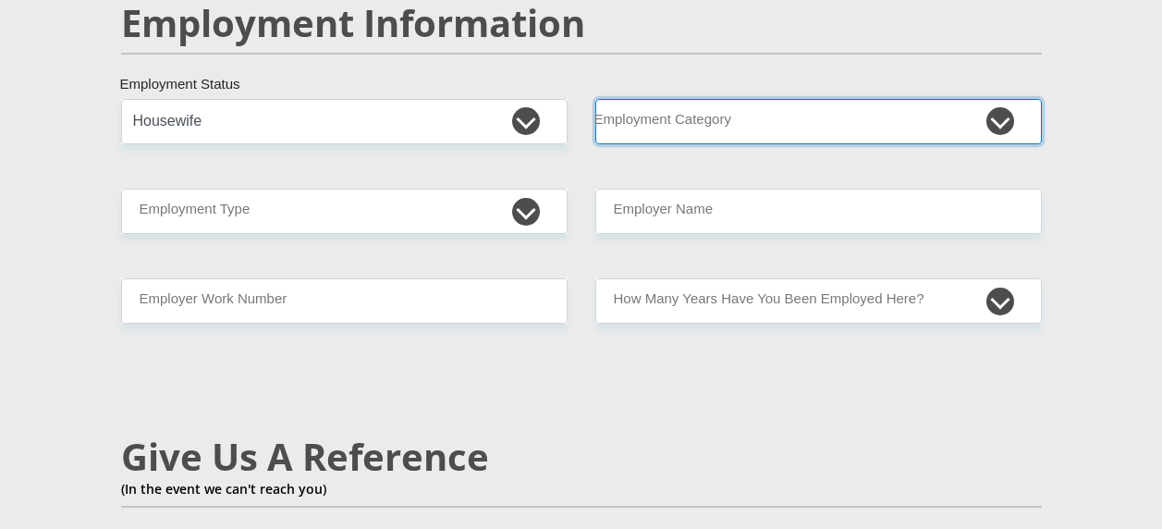
click at [704, 99] on select "AGRICULTURE ALCOHOL & TOBACCO CONSTRUCTION MATERIALS METALLURGY EQUIPMENT FOR R…" at bounding box center [818, 121] width 446 height 45
select select "71"
click at [595, 99] on select "AGRICULTURE ALCOHOL & TOBACCO CONSTRUCTION MATERIALS METALLURGY EQUIPMENT FOR R…" at bounding box center [818, 121] width 446 height 45
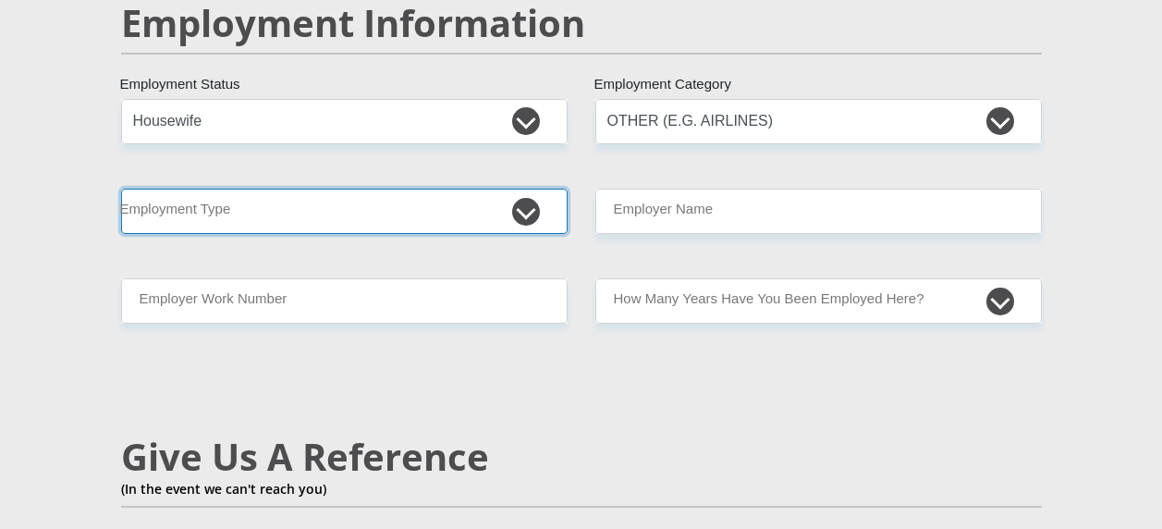
click at [382, 190] on select "College/Lecturer Craft Seller Creative Driver Executive Farmer Forces - Non Com…" at bounding box center [344, 211] width 446 height 45
select select "Unknown/Other"
click at [121, 189] on select "College/Lecturer Craft Seller Creative Driver Executive Farmer Forces - Non Com…" at bounding box center [344, 211] width 446 height 45
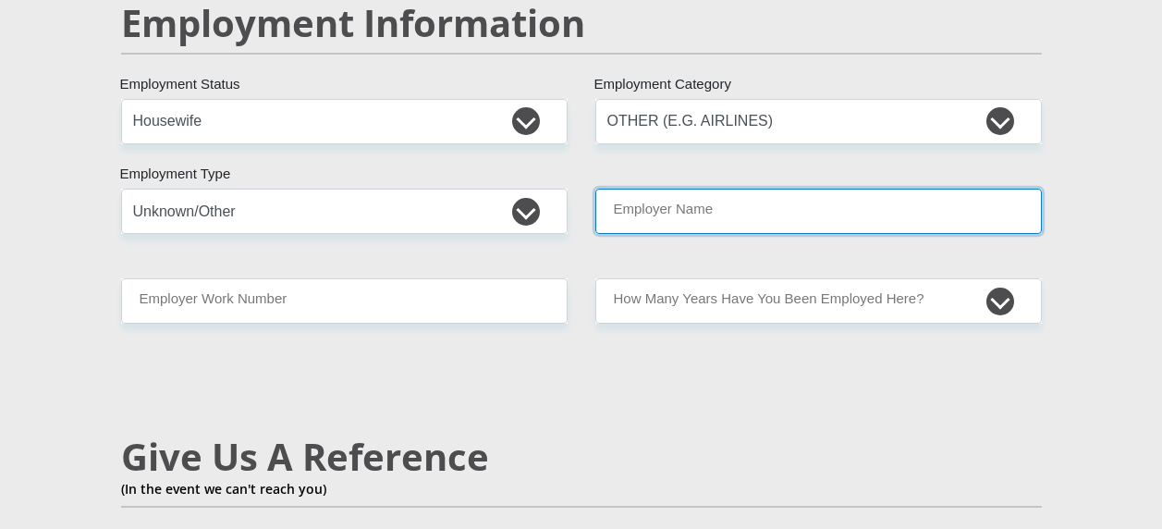
click at [707, 189] on input "Employer Name" at bounding box center [818, 211] width 446 height 45
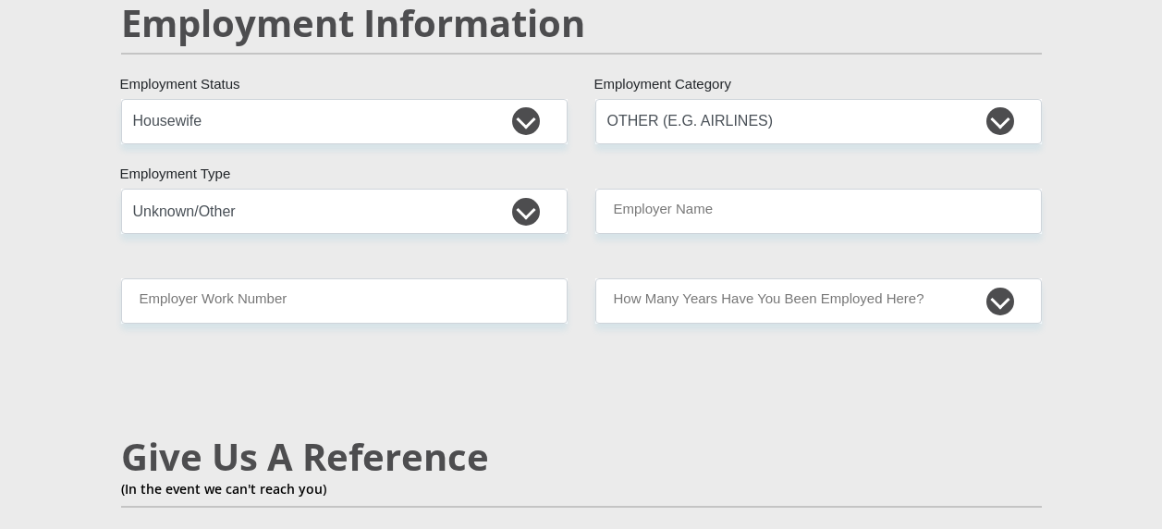
click at [467, 351] on div "Mr Ms Mrs Dr [PERSON_NAME] Title Lauriska First Name [PERSON_NAME] Surname 9312…" at bounding box center [581, 35] width 948 height 5360
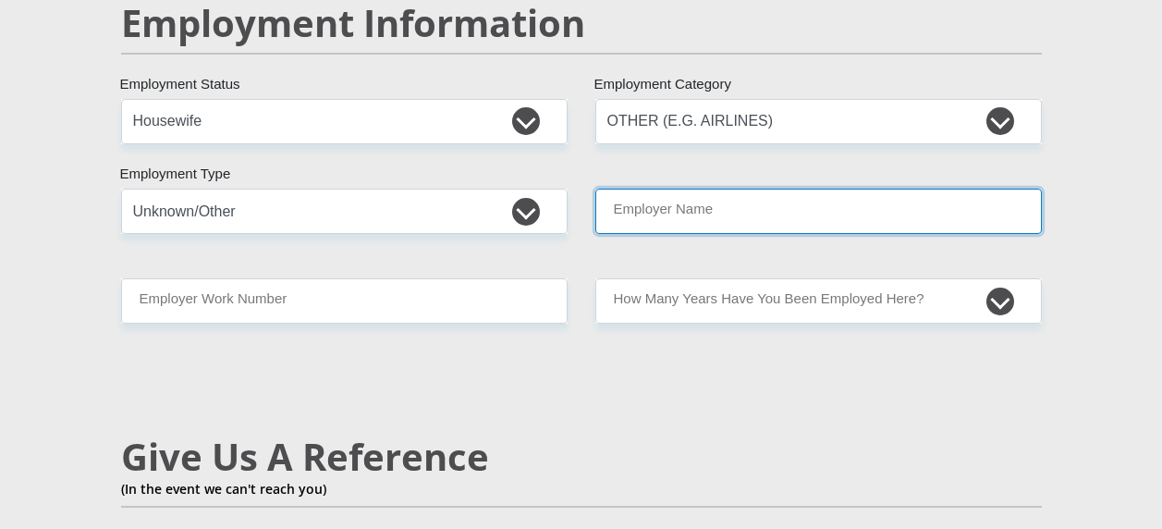
click at [724, 189] on input "Employer Name" at bounding box center [818, 211] width 446 height 45
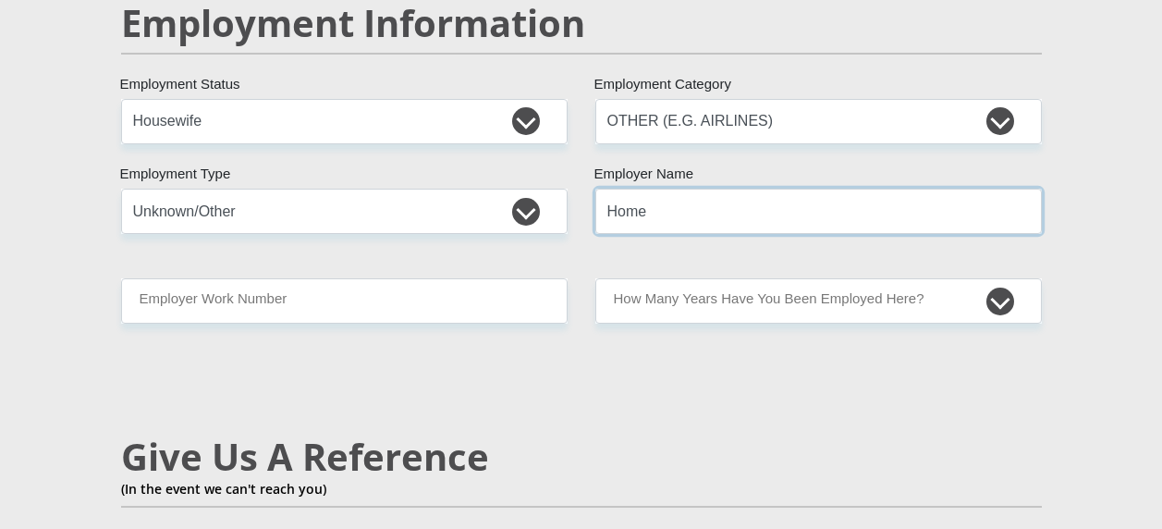
type input "Home"
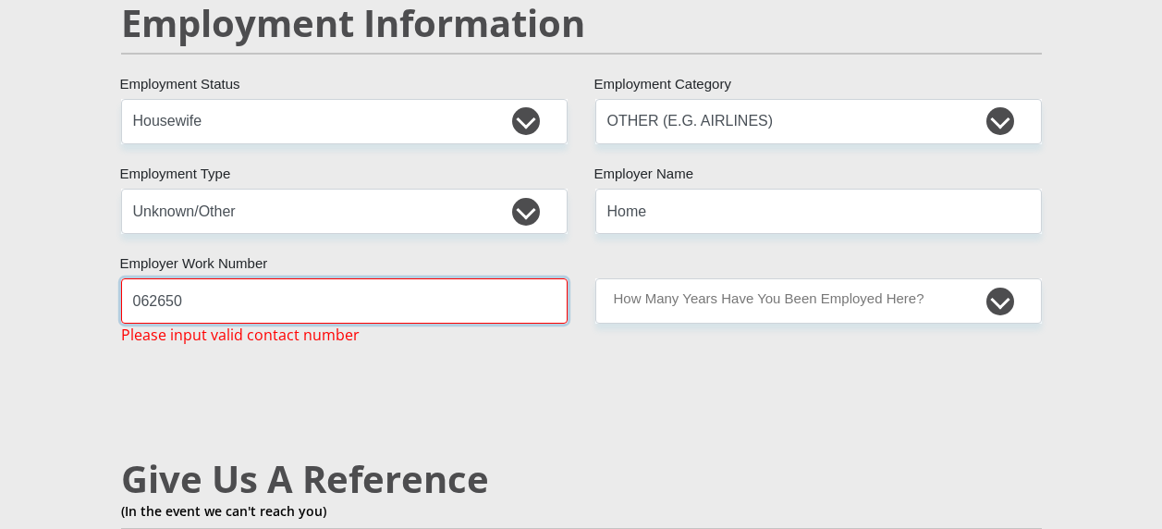
type input "0626502233"
type input "Lauriska"
type input "[PERSON_NAME]"
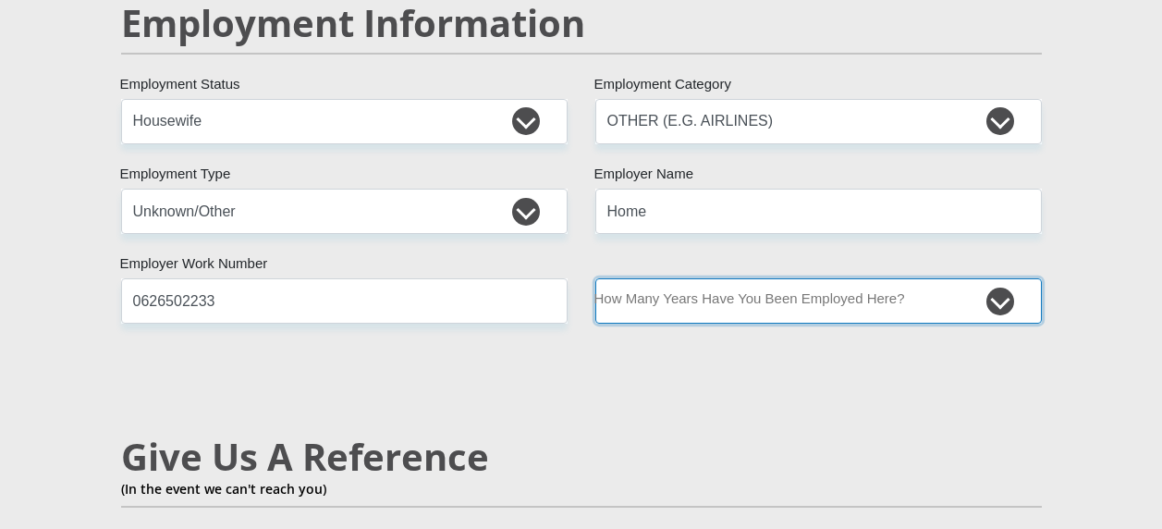
click at [752, 278] on select "less than 1 year 1-3 years 3-5 years 5+ years" at bounding box center [818, 300] width 446 height 45
select select "48"
click at [595, 278] on select "less than 1 year 1-3 years 3-5 years 5+ years" at bounding box center [818, 300] width 446 height 45
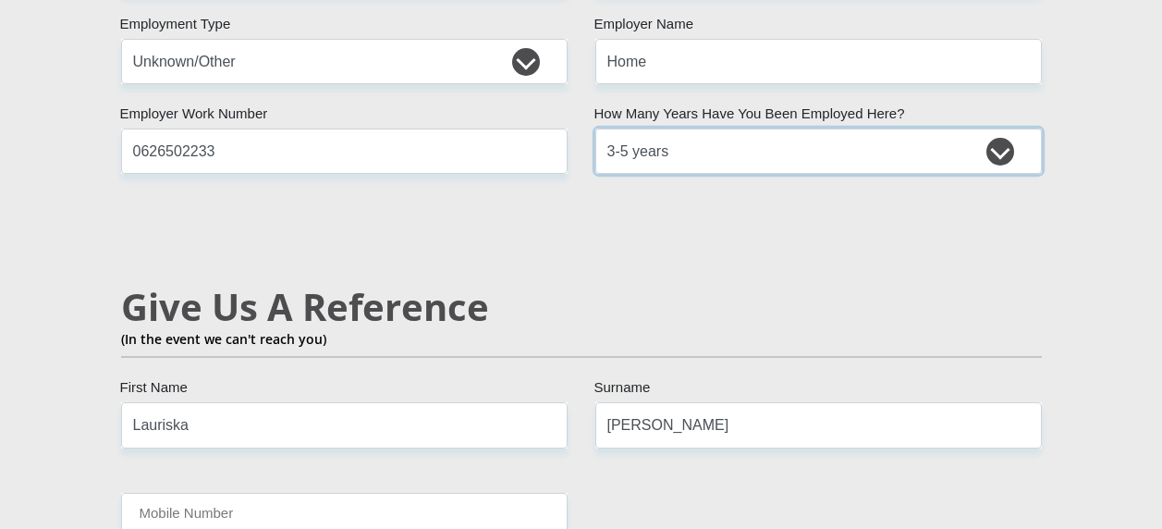
scroll to position [3295, 0]
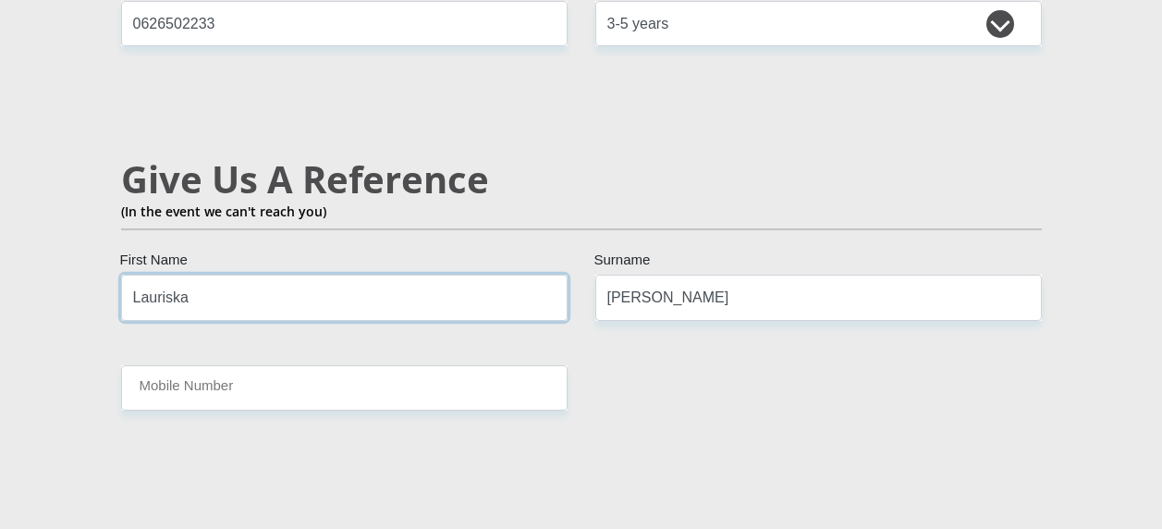
click at [360, 275] on input "Lauriska" at bounding box center [344, 297] width 446 height 45
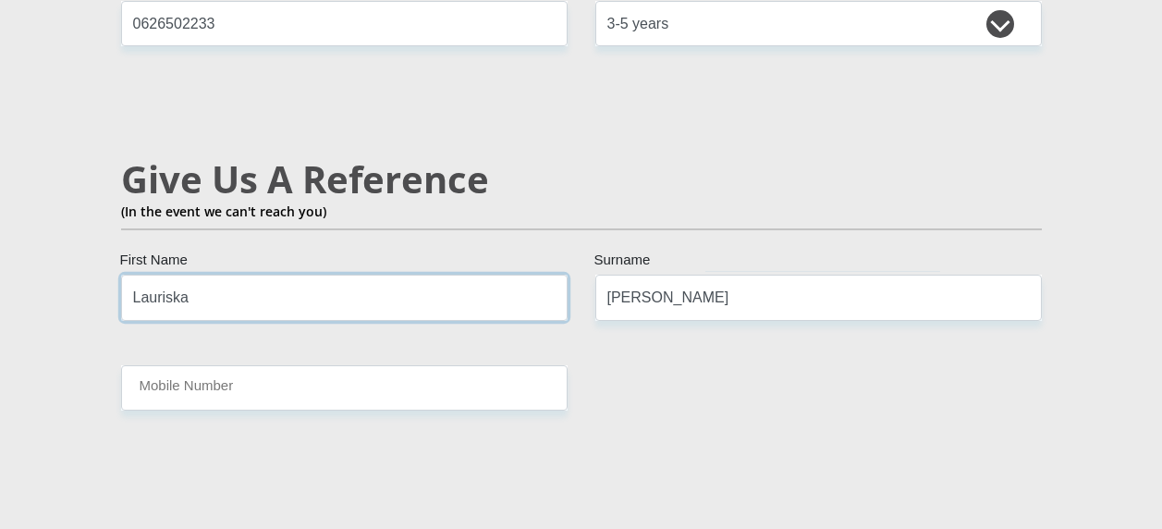
click at [360, 275] on input "Lauriska" at bounding box center [344, 297] width 446 height 45
type input "[PERSON_NAME] [PERSON_NAME]"
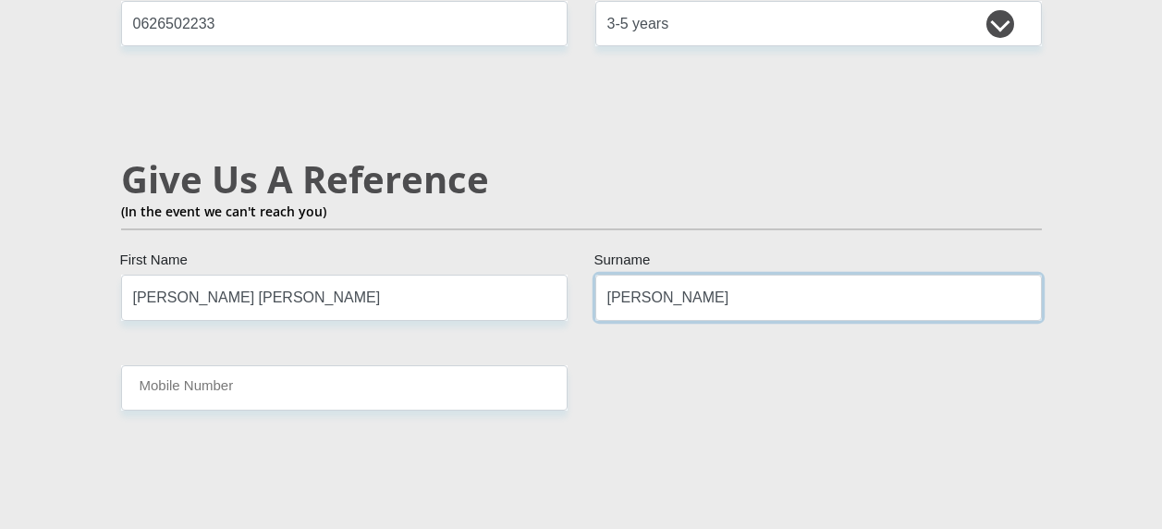
type input "[PERSON_NAME]"
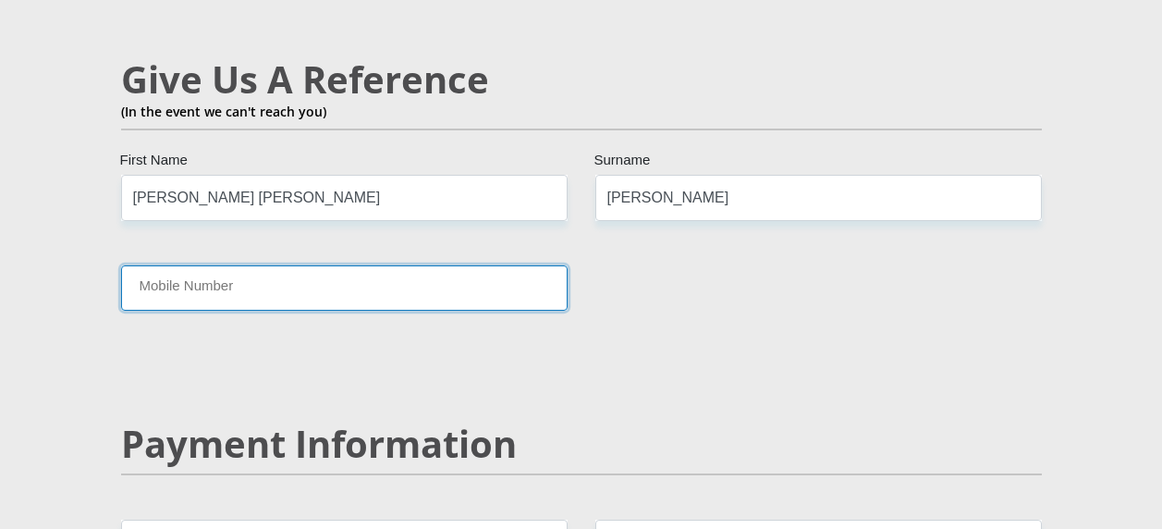
scroll to position [3573, 0]
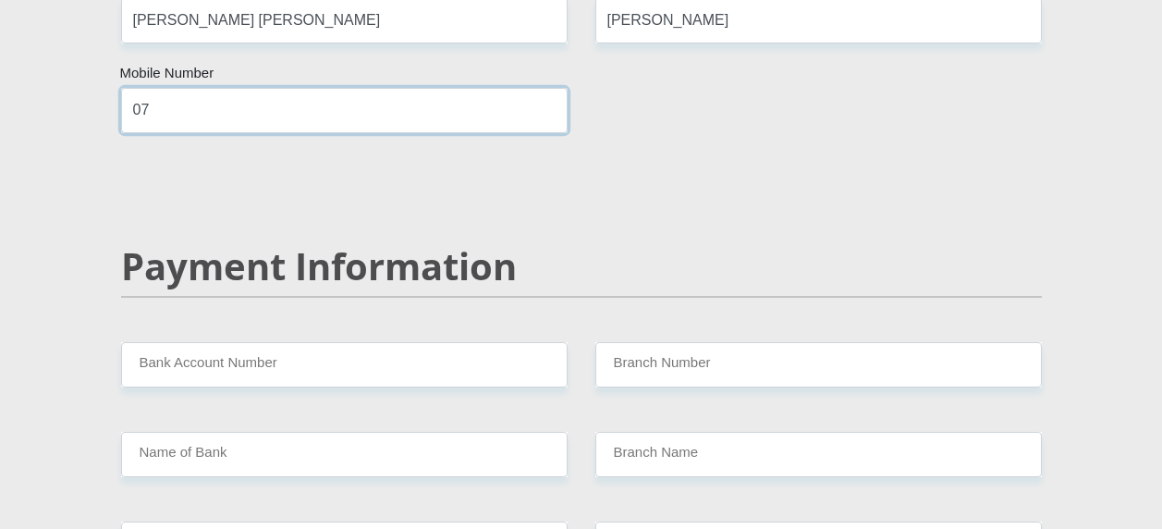
type input "0817826207"
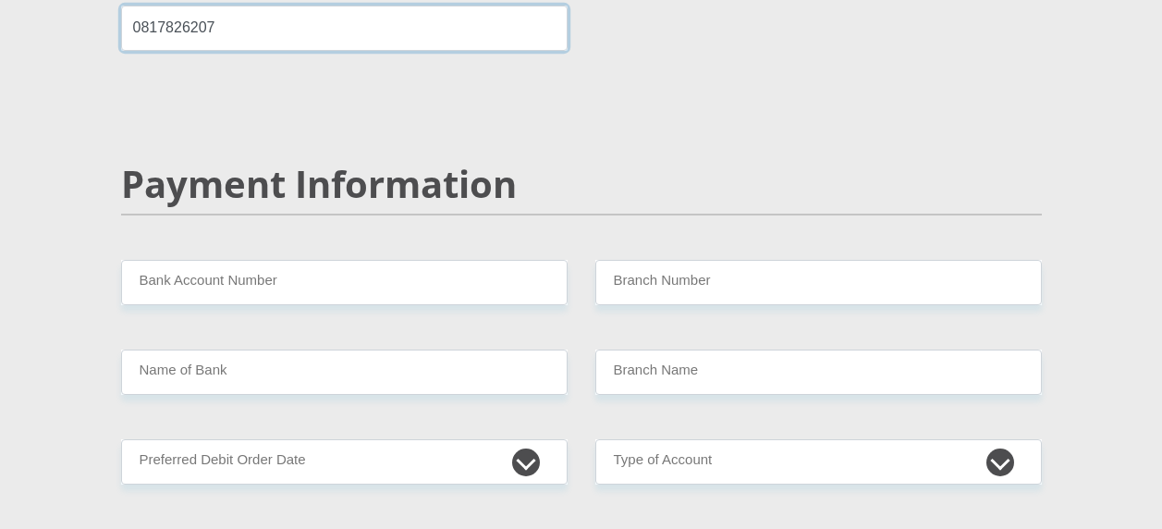
scroll to position [3758, 0]
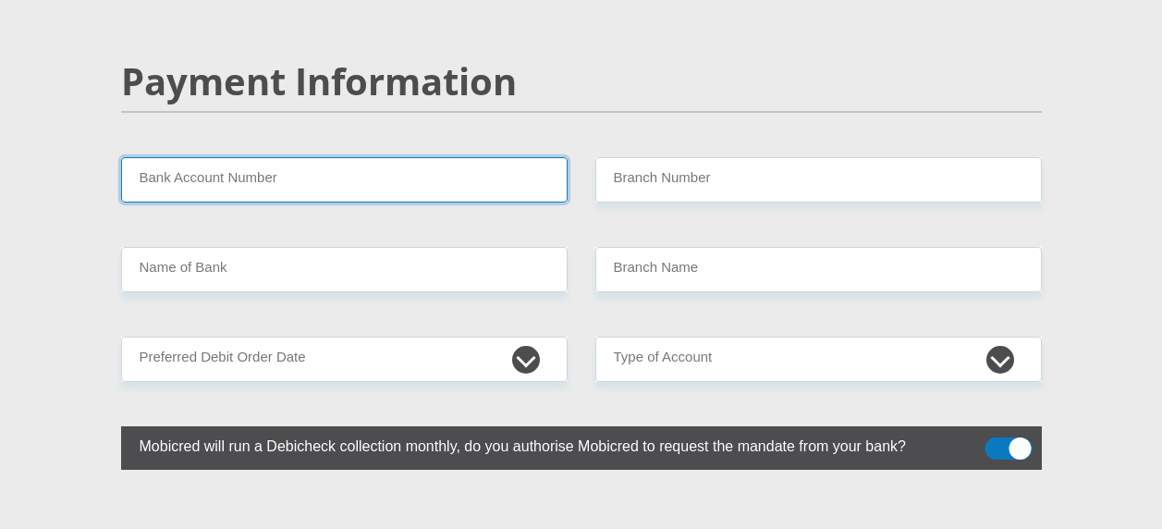
click at [328, 157] on input "Bank Account Number" at bounding box center [344, 179] width 446 height 45
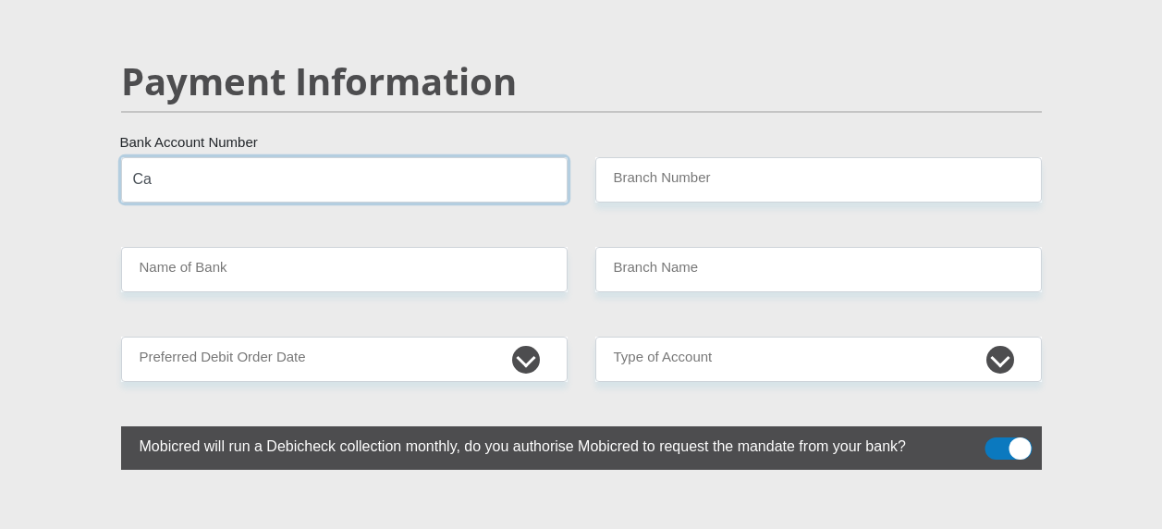
type input "C"
type input "1666738199"
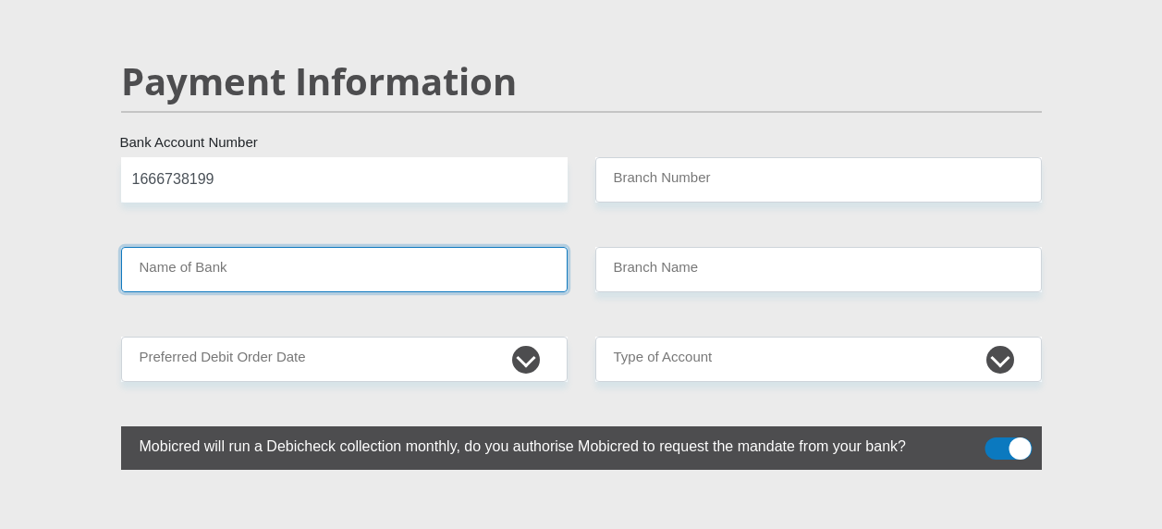
click at [373, 247] on input "Name of Bank" at bounding box center [344, 269] width 446 height 45
click at [434, 247] on input "Name of Bank" at bounding box center [344, 269] width 446 height 45
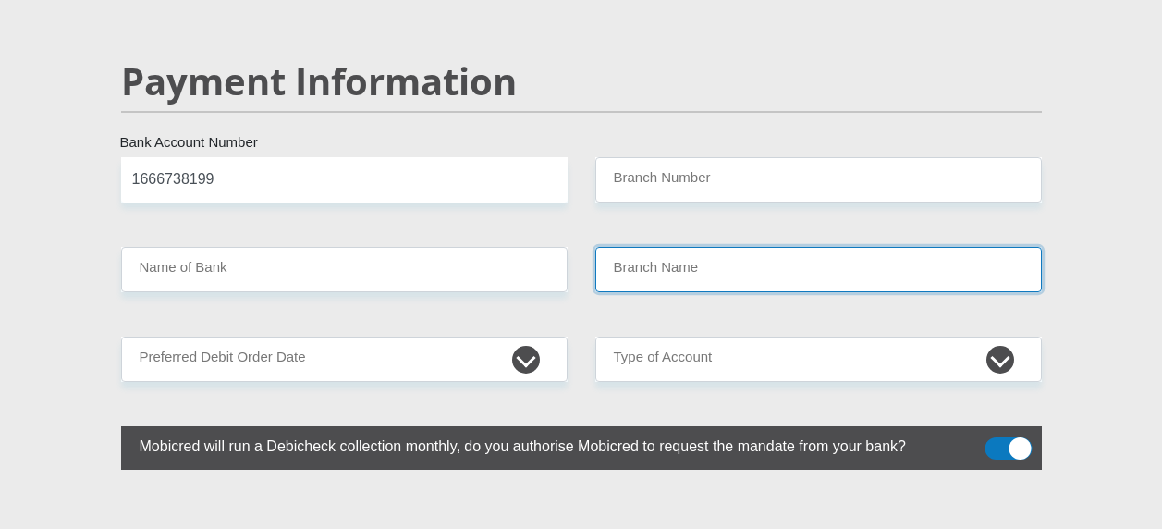
click at [675, 247] on input "Branch Name" at bounding box center [818, 269] width 446 height 45
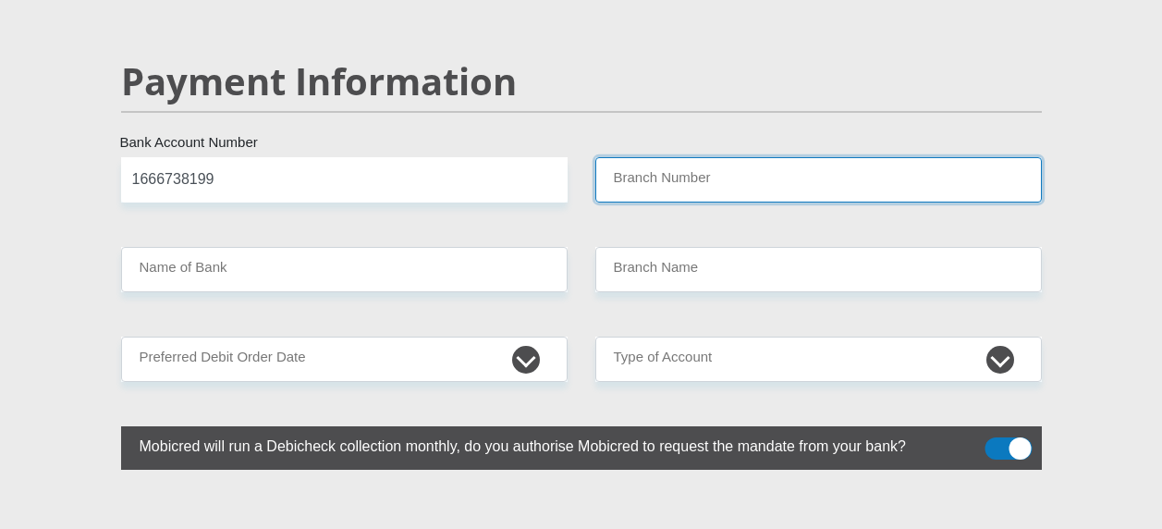
click at [754, 157] on input "Branch Number" at bounding box center [818, 179] width 446 height 45
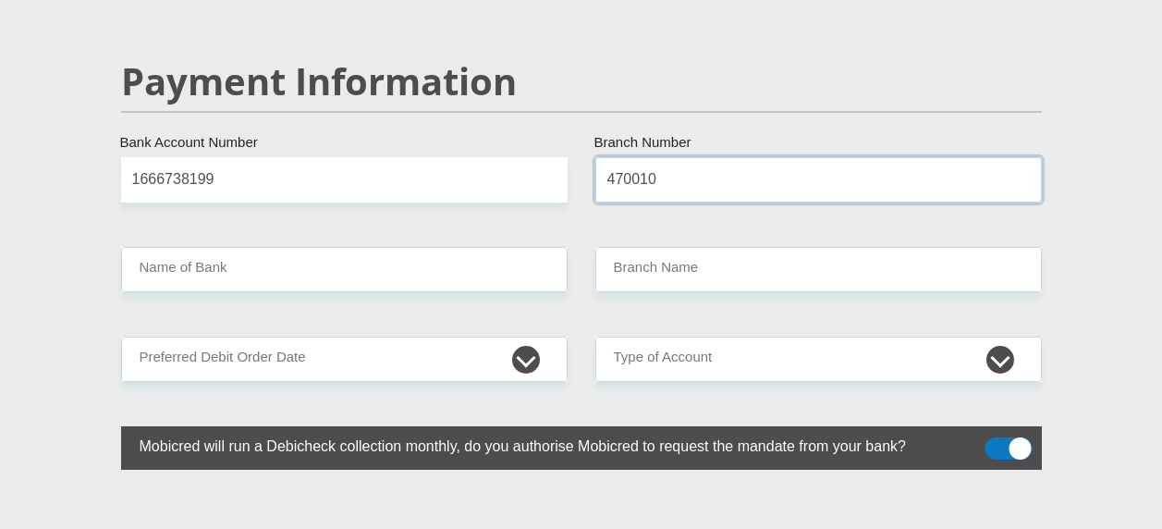
type input "470010"
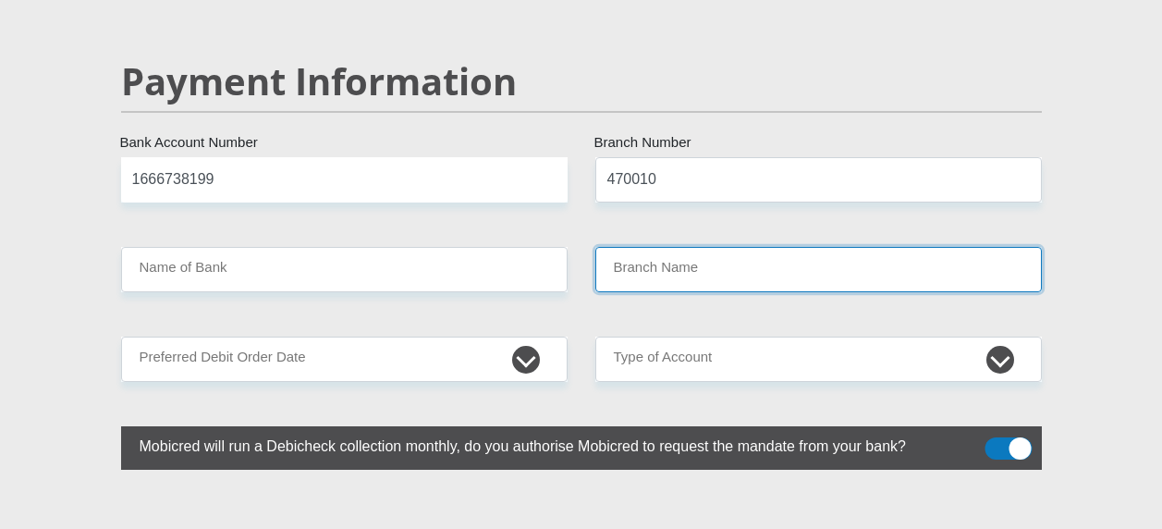
click at [731, 247] on input "Branch Name" at bounding box center [818, 269] width 446 height 45
type input "CAPITEC BANK LIMITED"
type input "CAPITEC BANK CPC"
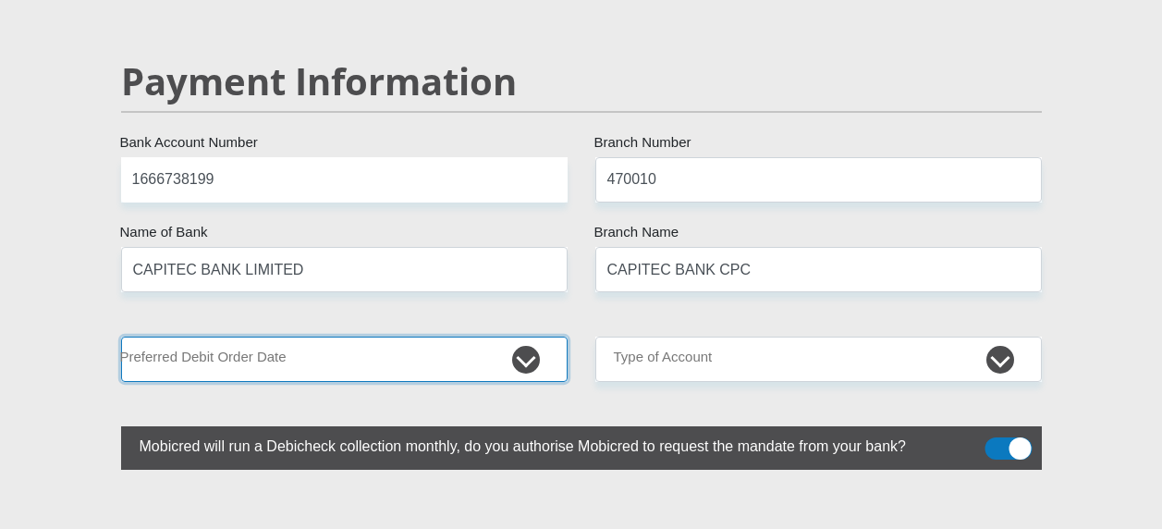
click at [325, 336] on select "1st 2nd 3rd 4th 5th 7th 18th 19th 20th 21st 22nd 23rd 24th 25th 26th 27th 28th …" at bounding box center [344, 358] width 446 height 45
select select "30"
click at [121, 336] on select "1st 2nd 3rd 4th 5th 7th 18th 19th 20th 21st 22nd 23rd 24th 25th 26th 27th 28th …" at bounding box center [344, 358] width 446 height 45
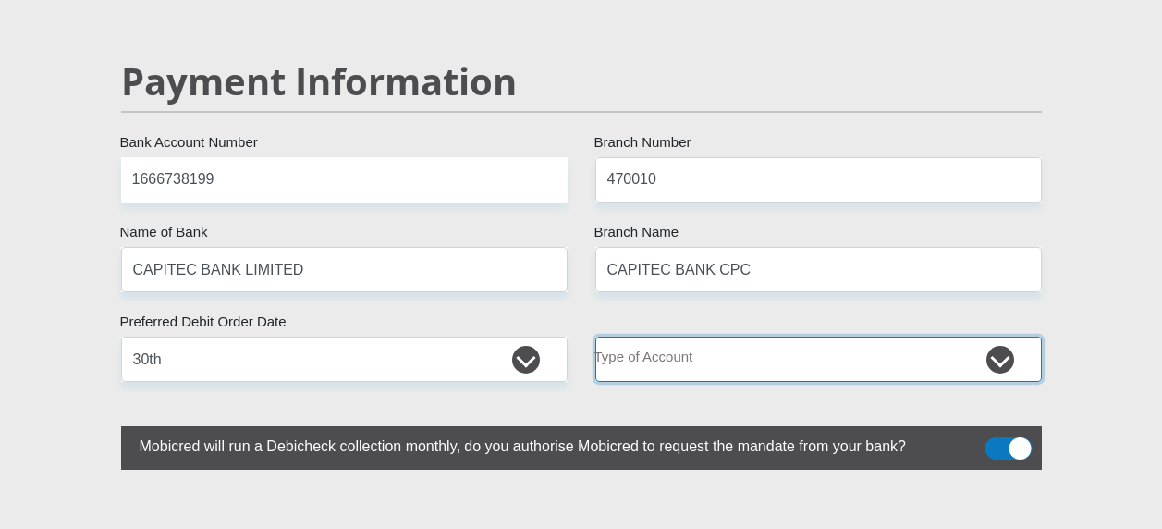
drag, startPoint x: 752, startPoint y: 300, endPoint x: 756, endPoint y: 310, distance: 10.3
click at [750, 336] on select "Cheque Savings" at bounding box center [818, 358] width 446 height 45
select select "SAV"
click at [595, 336] on select "Cheque Savings" at bounding box center [818, 358] width 446 height 45
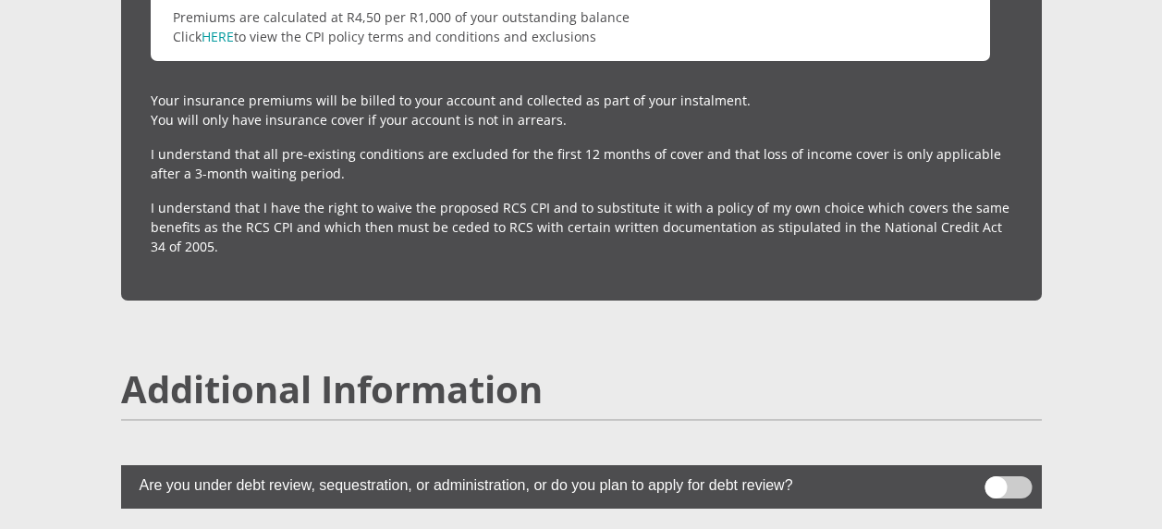
scroll to position [5144, 0]
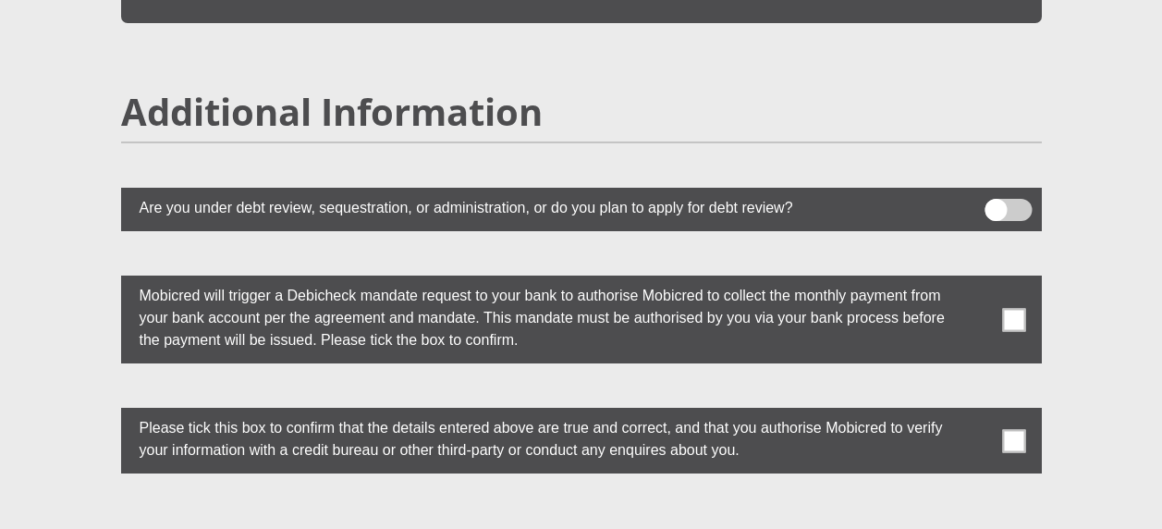
click at [1020, 308] on span at bounding box center [1013, 319] width 23 height 23
click at [977, 280] on input "checkbox" at bounding box center [977, 280] width 0 height 0
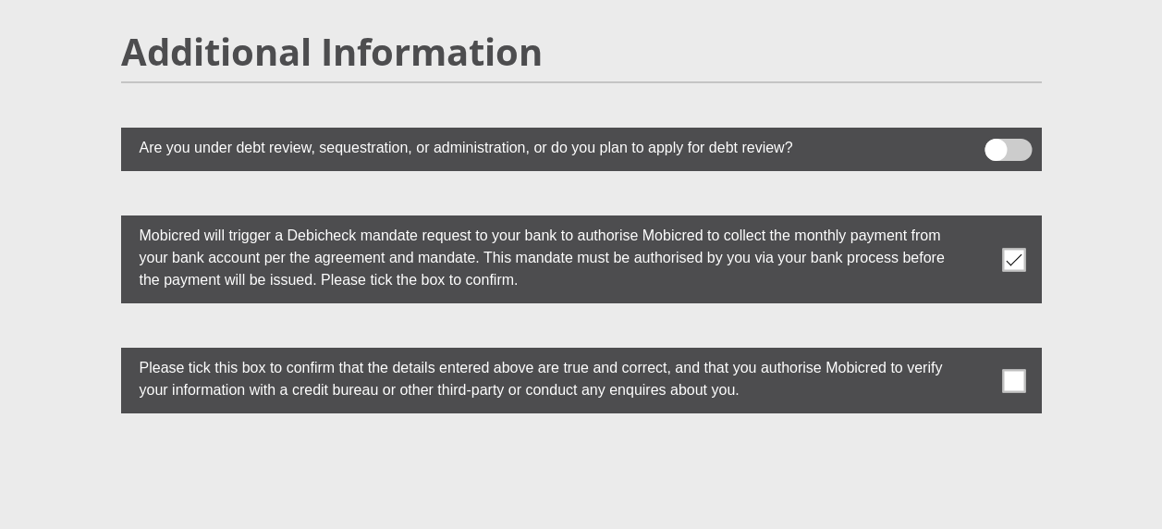
scroll to position [5237, 0]
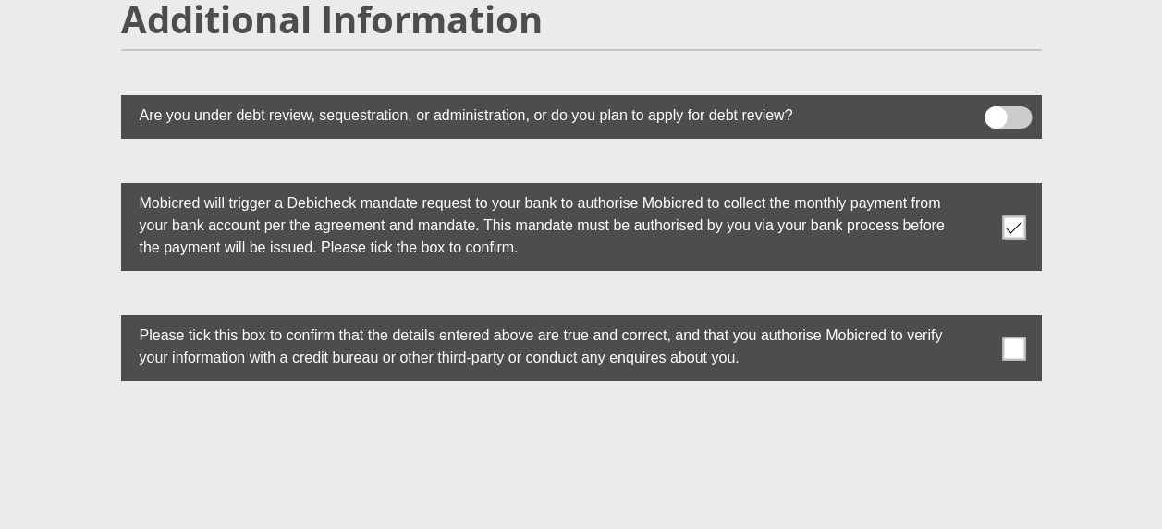
click at [1013, 315] on label at bounding box center [581, 348] width 921 height 66
click at [977, 320] on input "checkbox" at bounding box center [977, 320] width 0 height 0
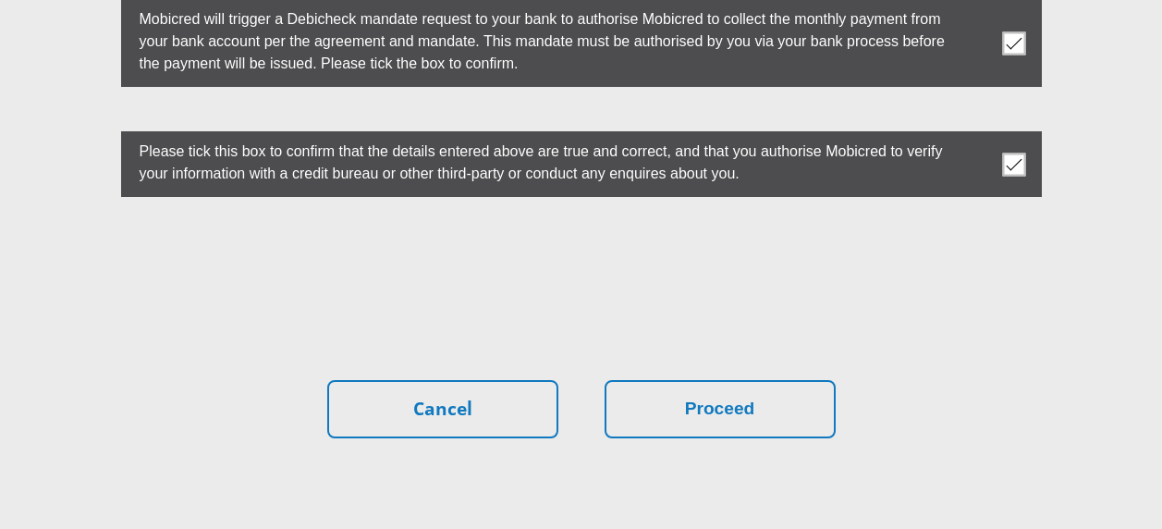
scroll to position [5421, 0]
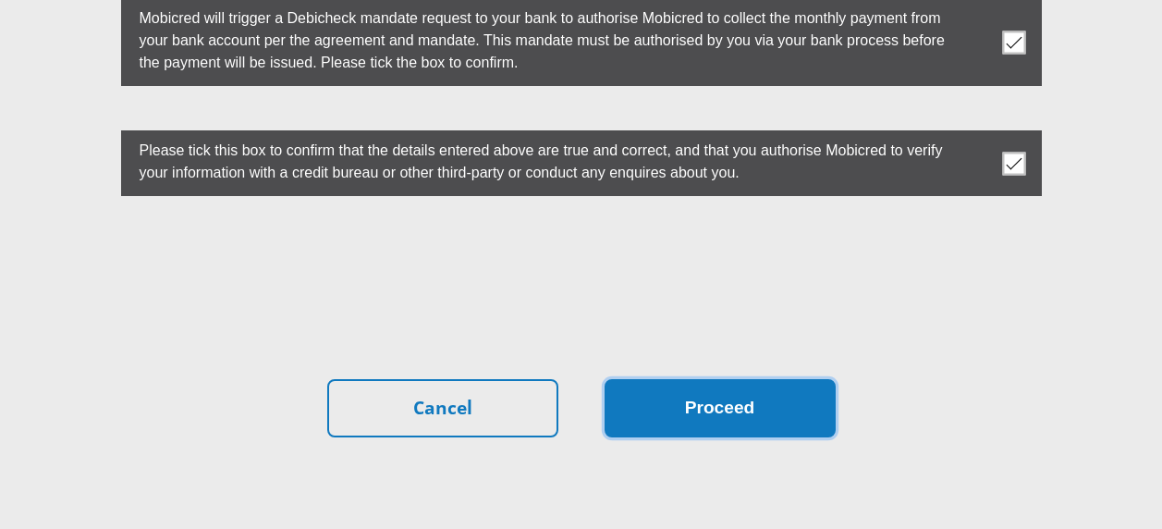
click at [741, 379] on button "Proceed" at bounding box center [720, 408] width 231 height 58
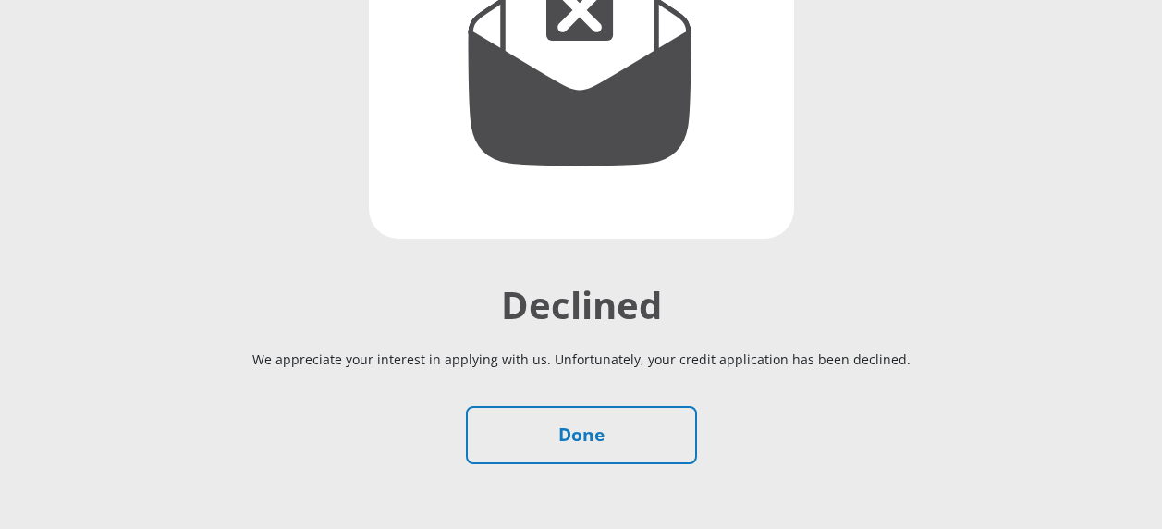
scroll to position [462, 0]
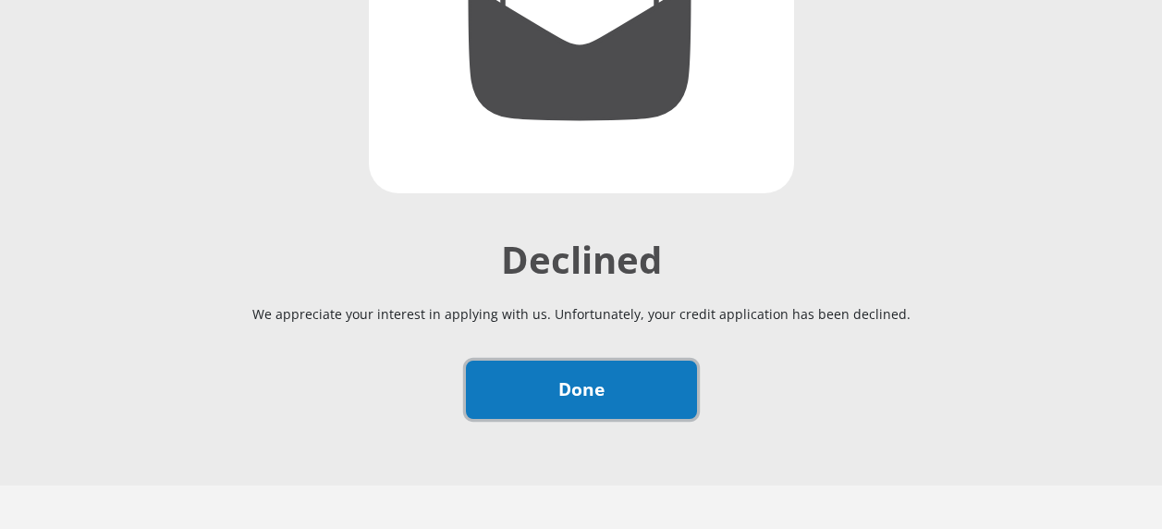
click at [650, 381] on link "Done" at bounding box center [581, 390] width 231 height 58
